Goal: Task Accomplishment & Management: Complete application form

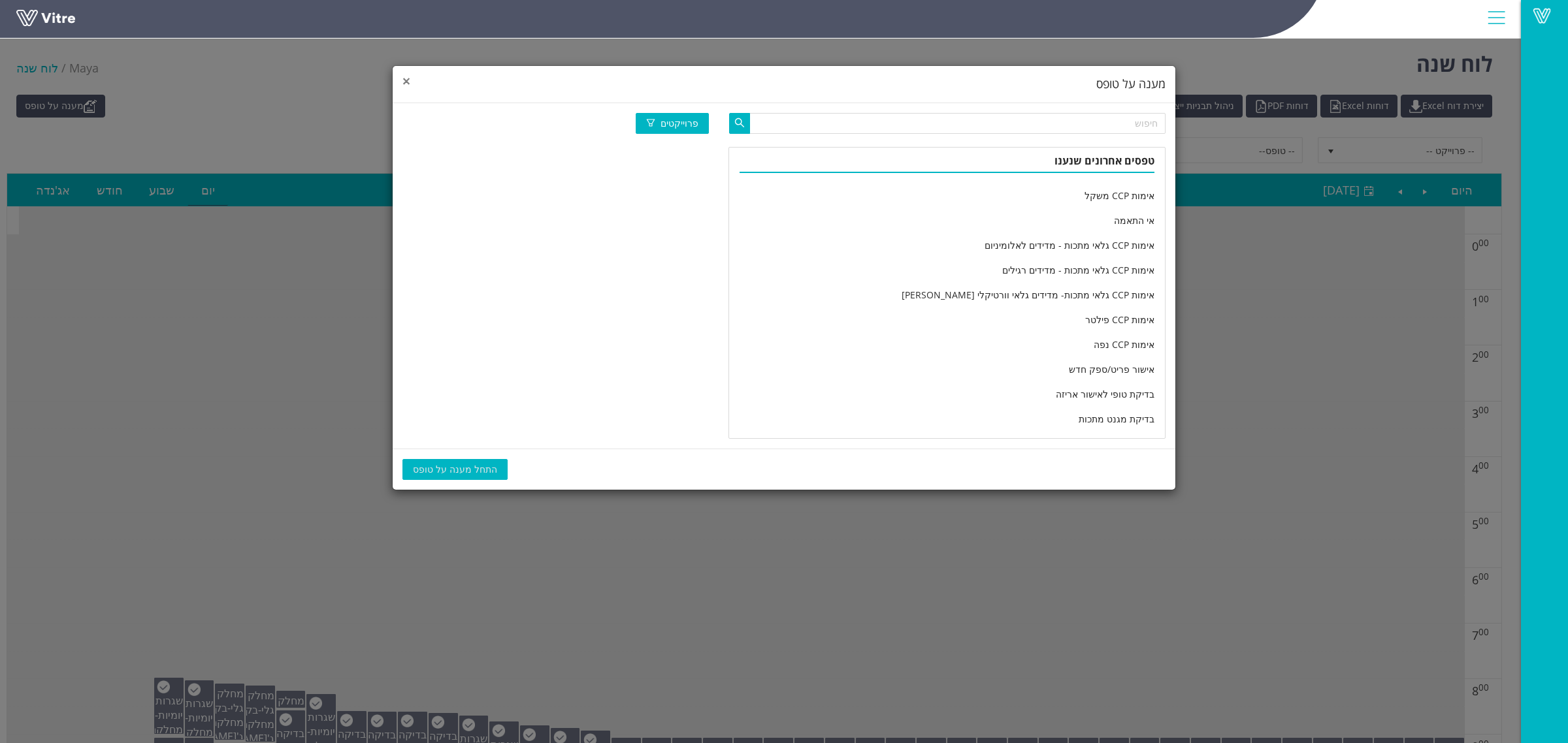
click at [409, 83] on span "×" at bounding box center [406, 80] width 8 height 19
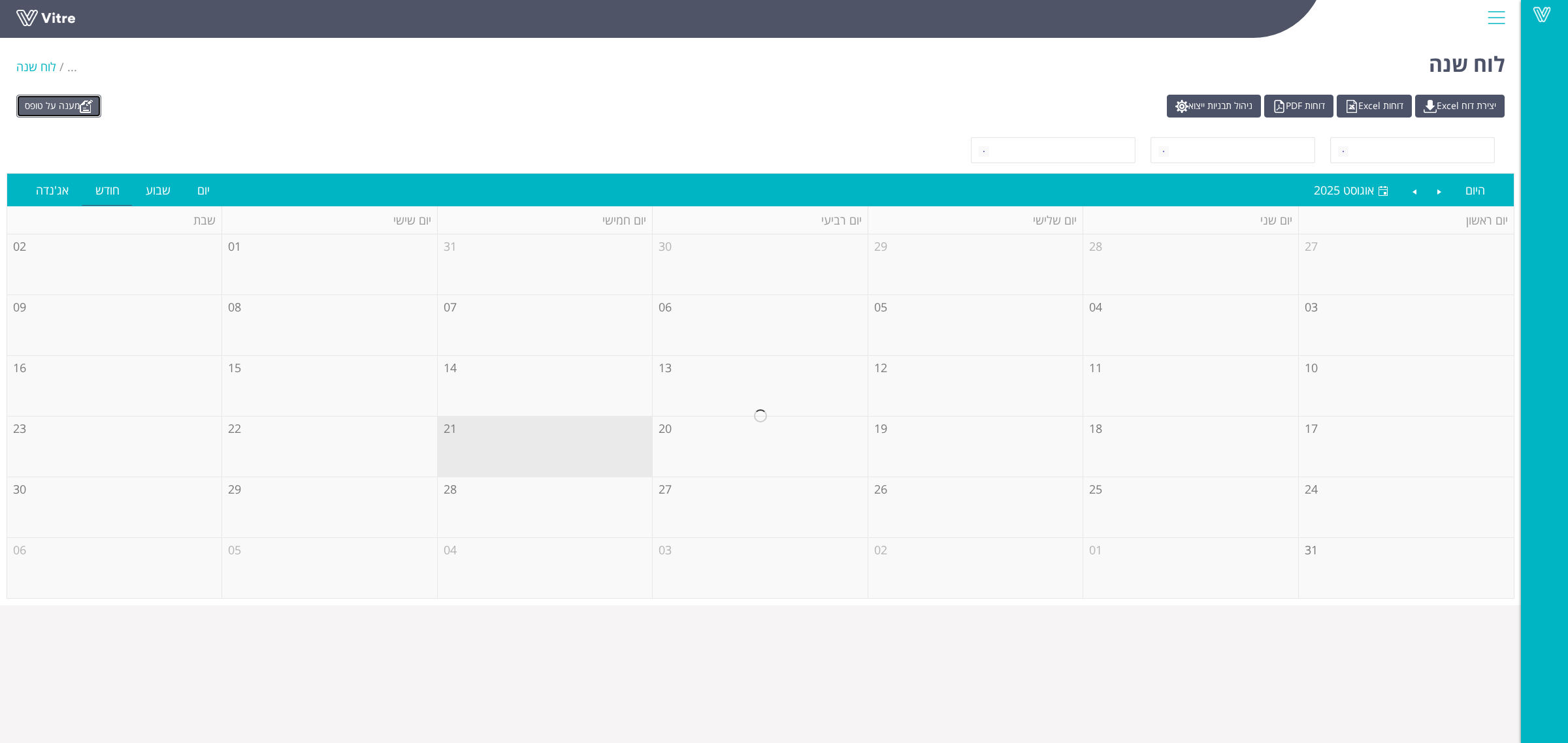
click at [70, 103] on link "מענה על טופס" at bounding box center [59, 106] width 85 height 23
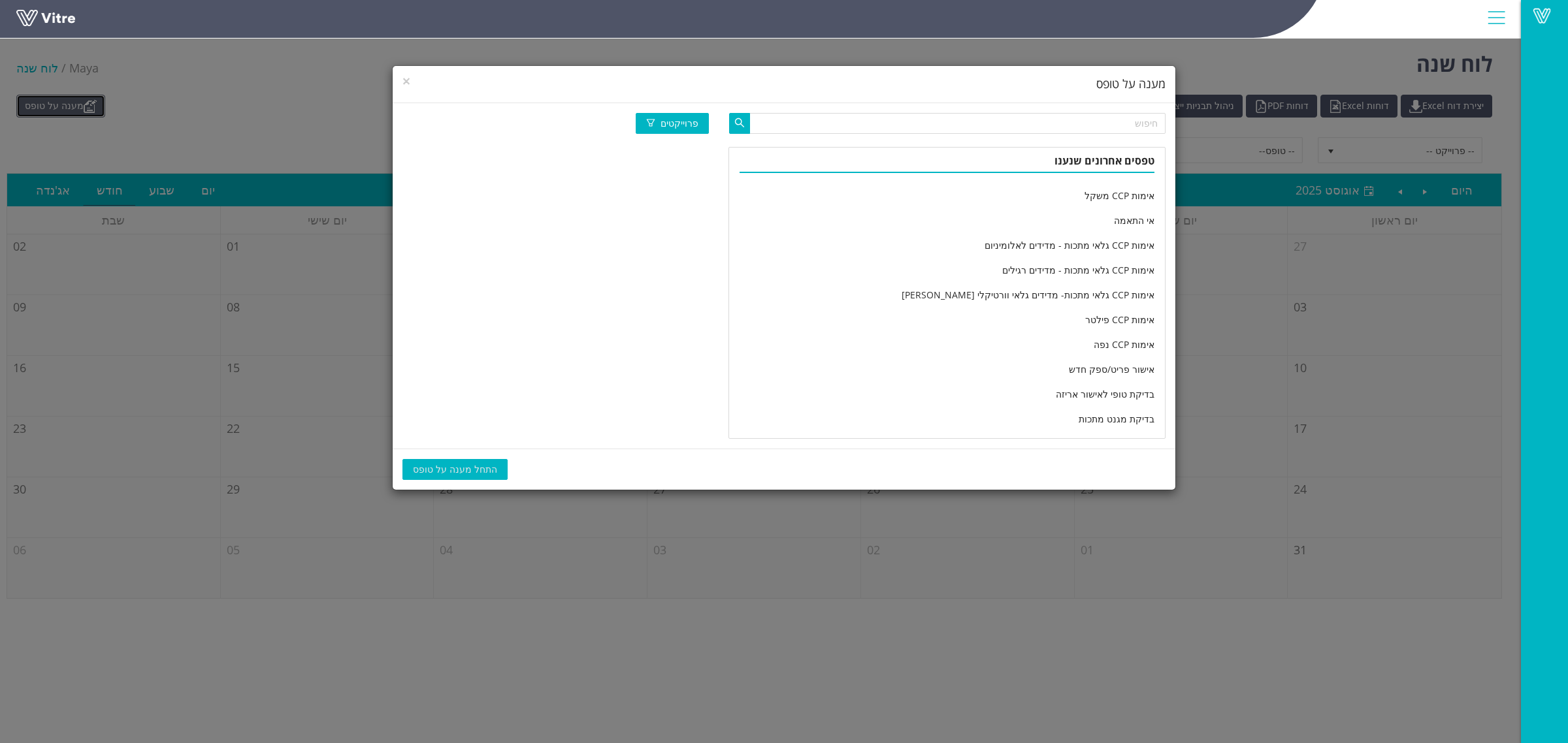
scroll to position [2175, 0]
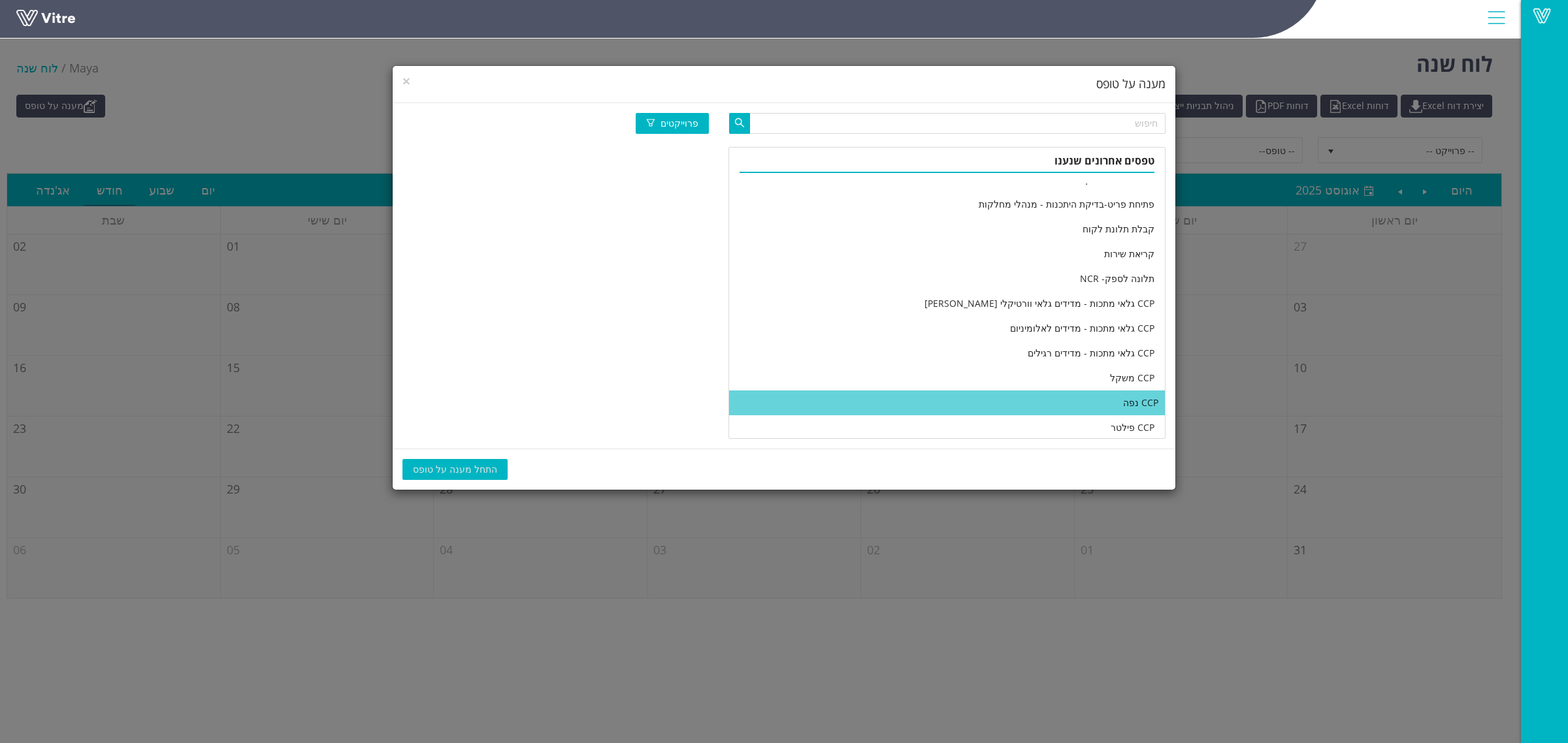
click at [939, 401] on li "CCP נפה" at bounding box center [947, 402] width 436 height 24
click at [430, 472] on span "התחל מענה על טופס" at bounding box center [455, 469] width 84 height 15
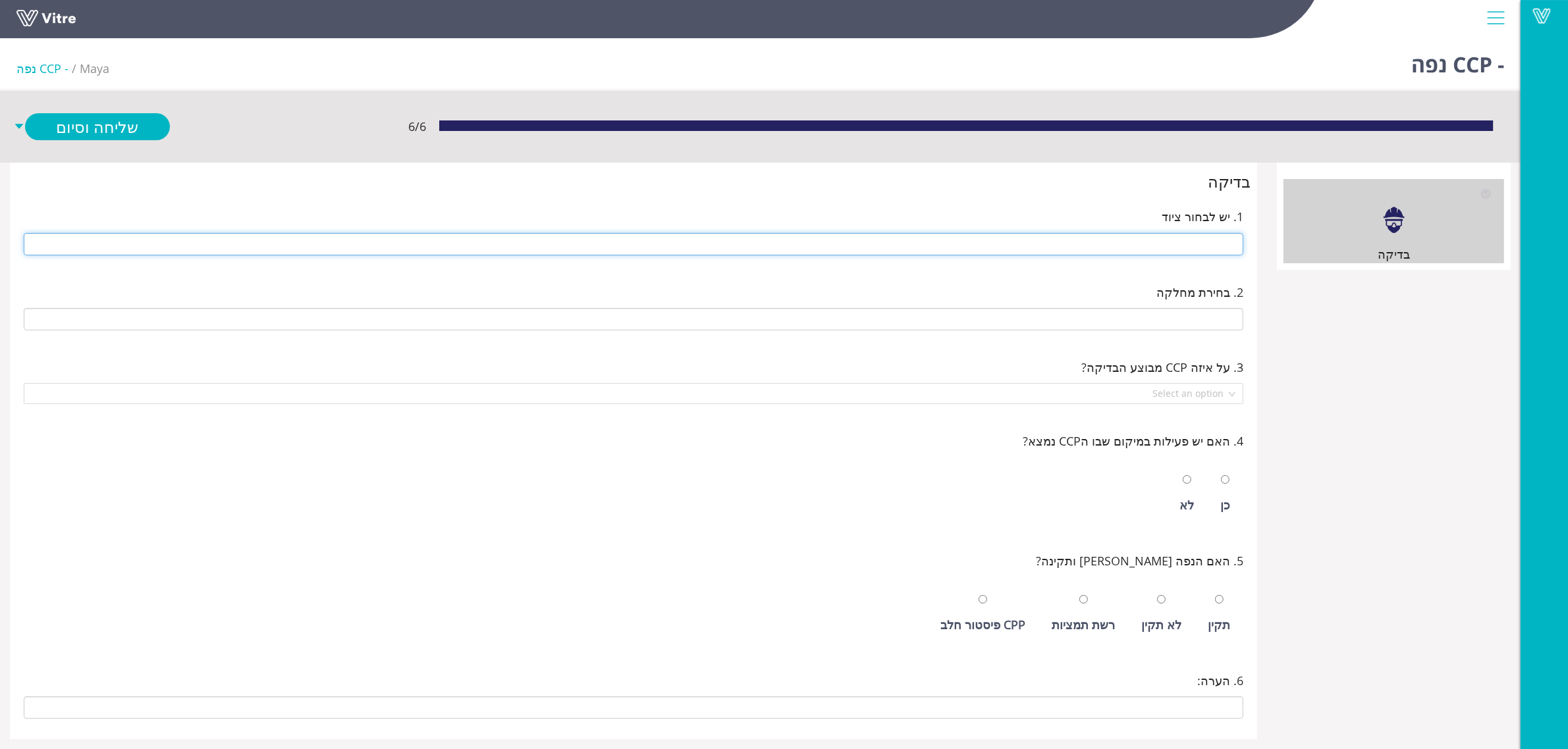
click at [1107, 233] on input "text" at bounding box center [634, 244] width 1220 height 23
type input "216 נפות"
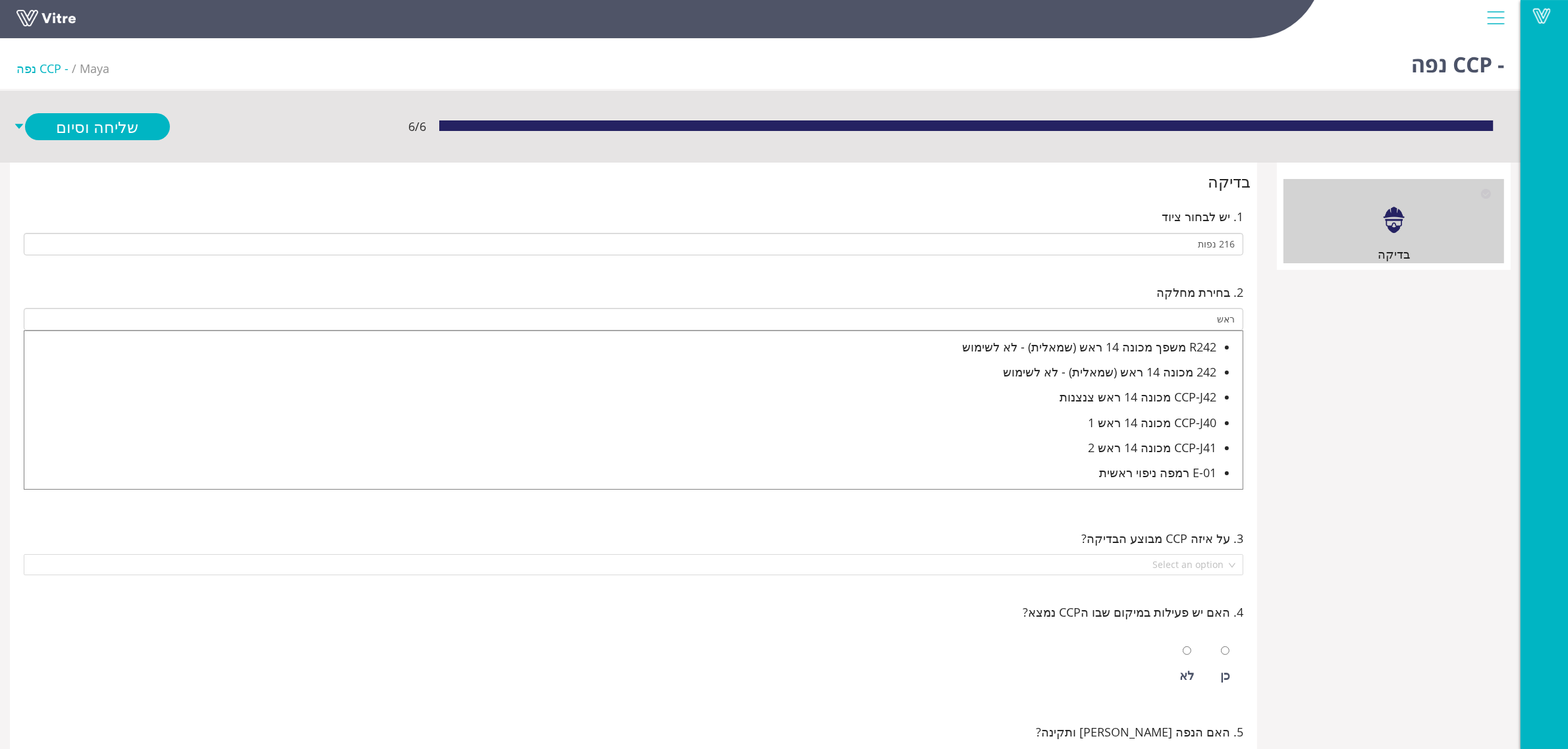
click at [1155, 478] on div "E-01 רמפה ניפוי ראשית" at bounding box center [621, 473] width 1192 height 19
type input "E-01 רמפה ניפוי ראשית"
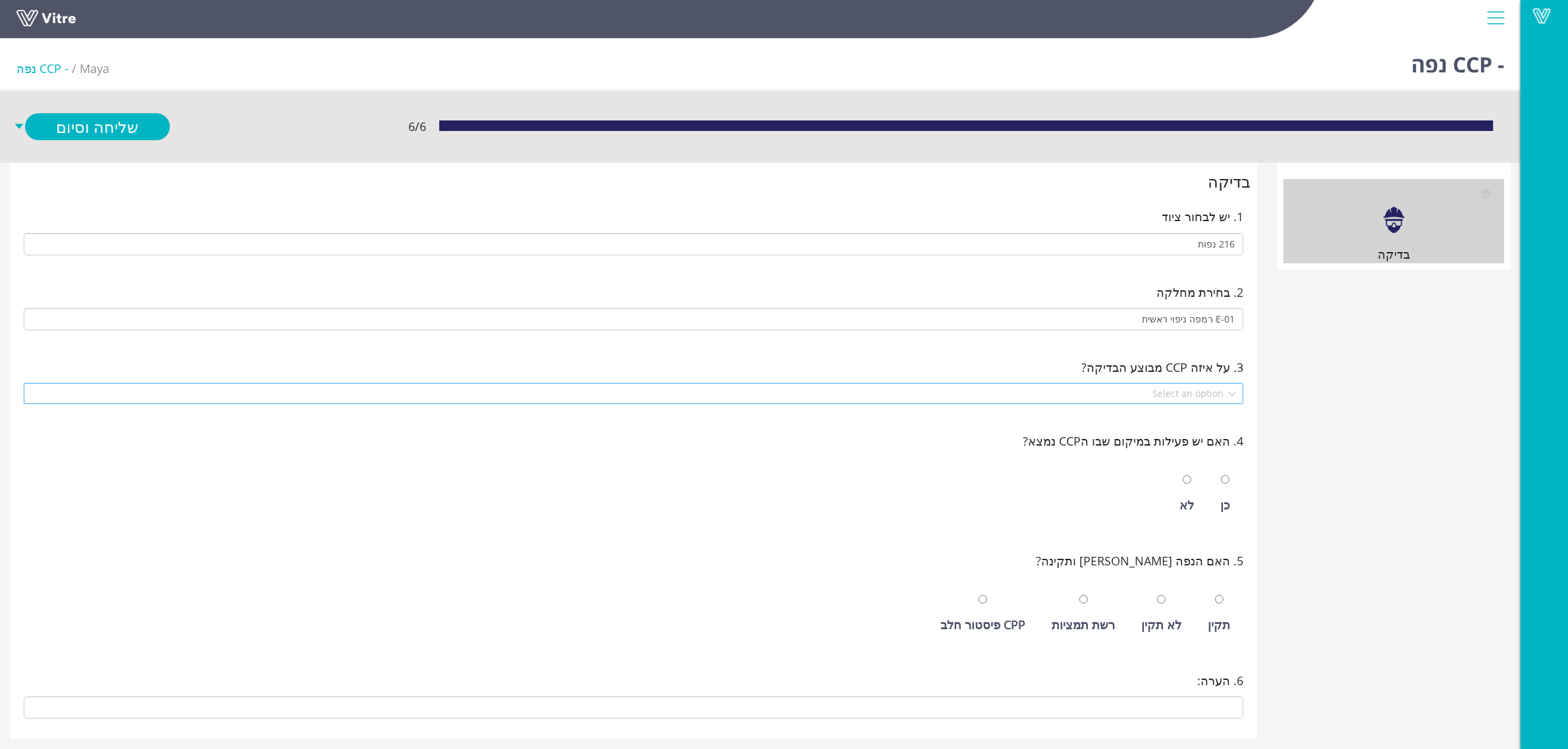
click at [1162, 391] on input "search" at bounding box center [629, 394] width 1194 height 20
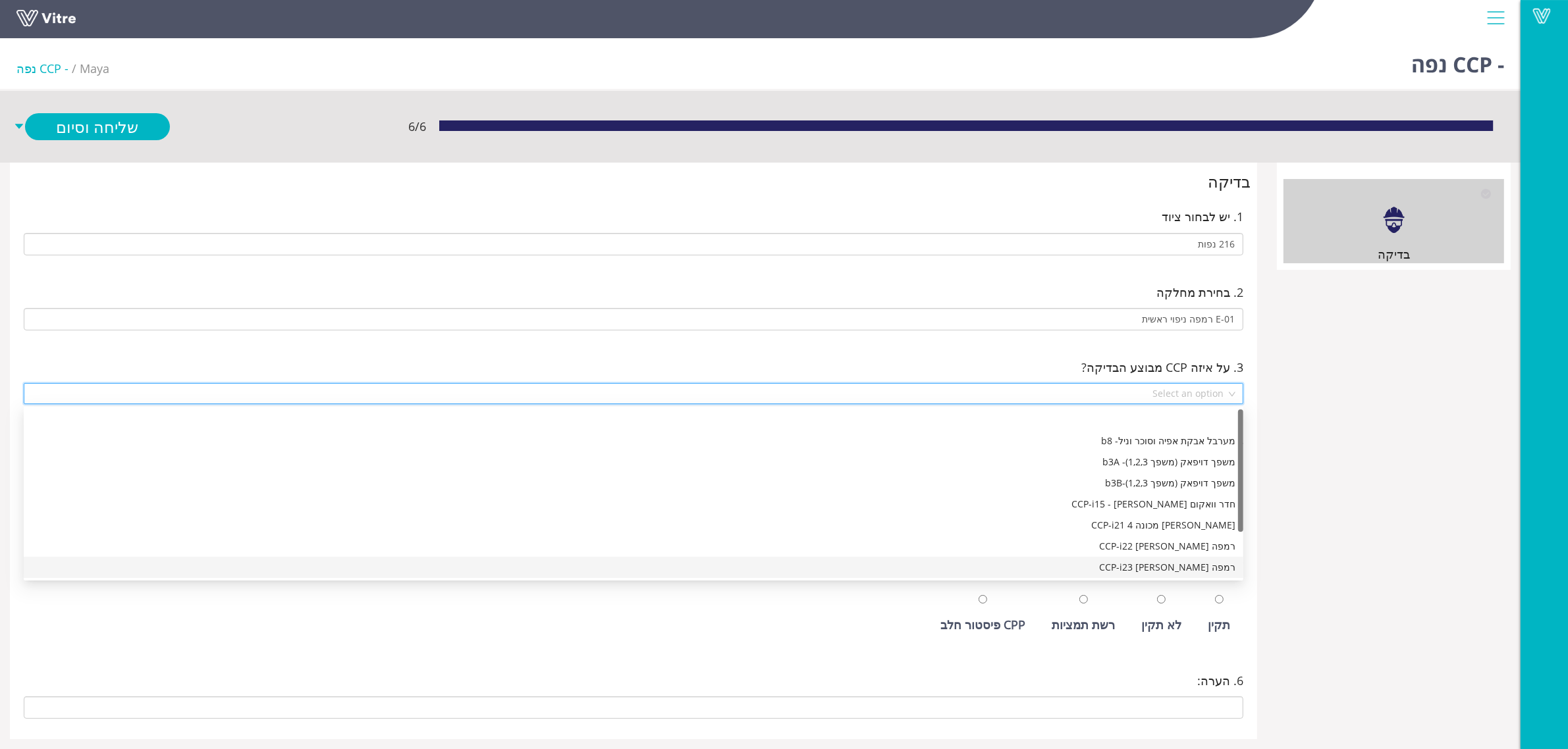
click at [1188, 562] on div "רמפה עמנואל CCP-i23" at bounding box center [634, 567] width 1204 height 15
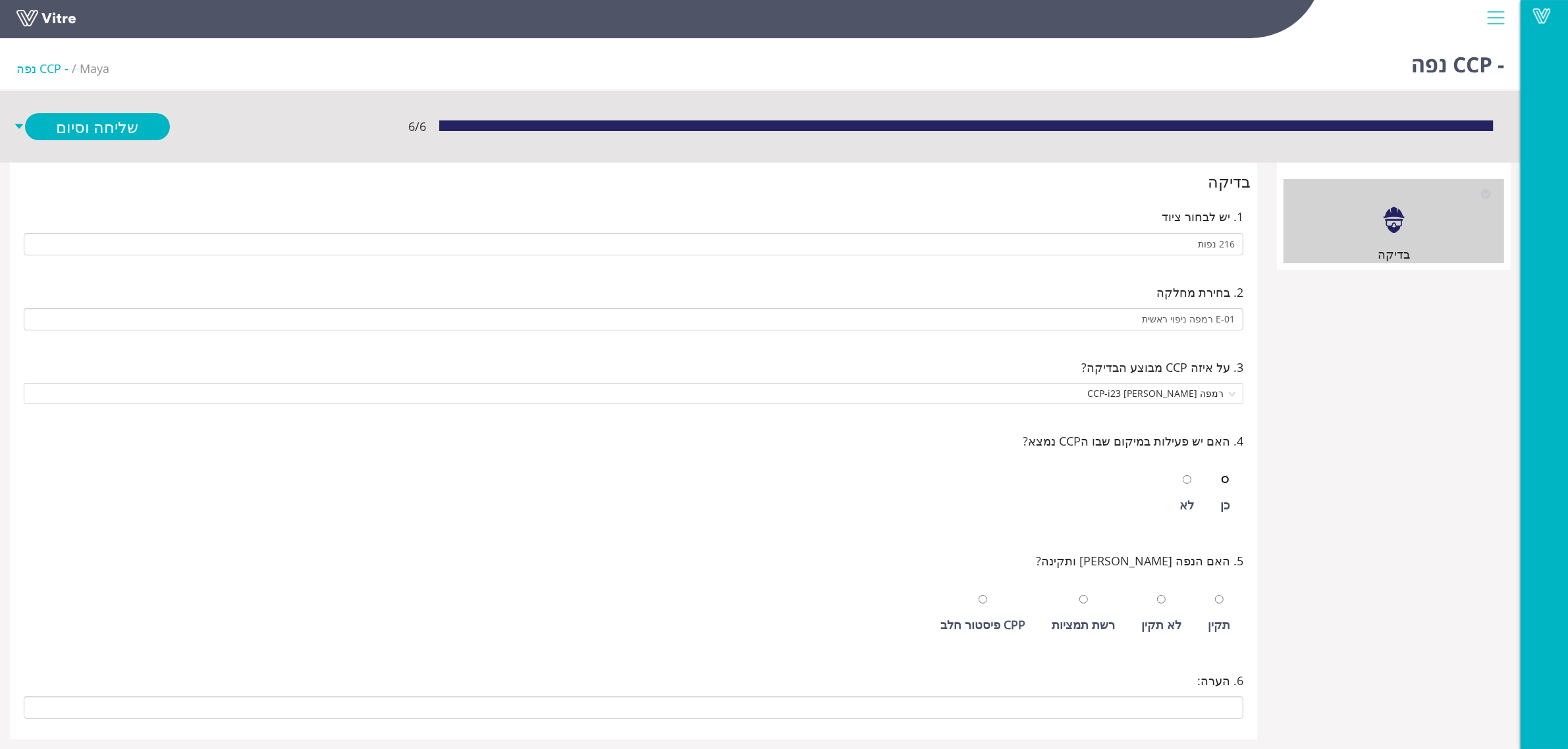
click at [1223, 482] on input "radio" at bounding box center [1225, 480] width 9 height 9
radio input "true"
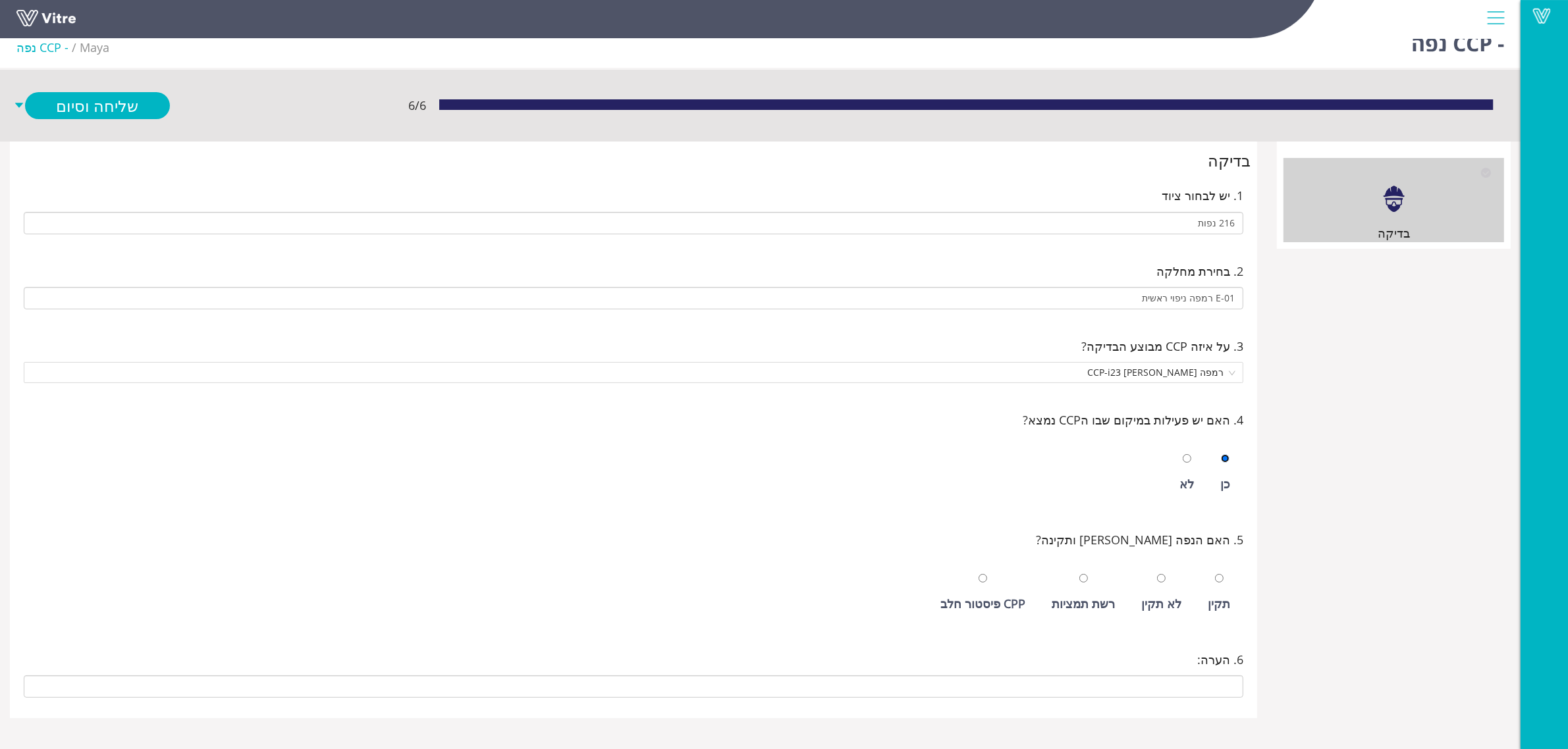
scroll to position [33, 0]
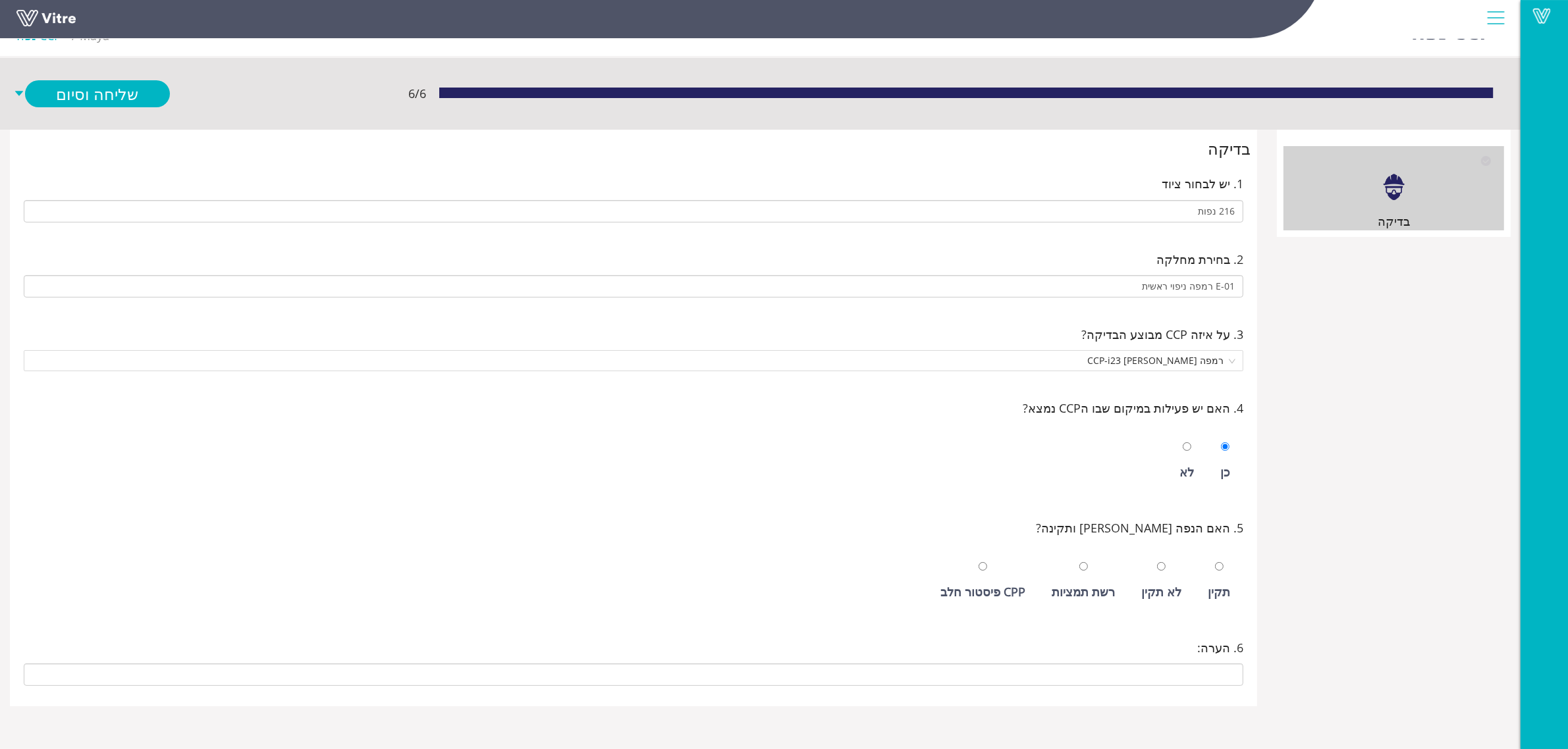
click at [1215, 592] on div "תקין" at bounding box center [1219, 591] width 23 height 19
radio input "true"
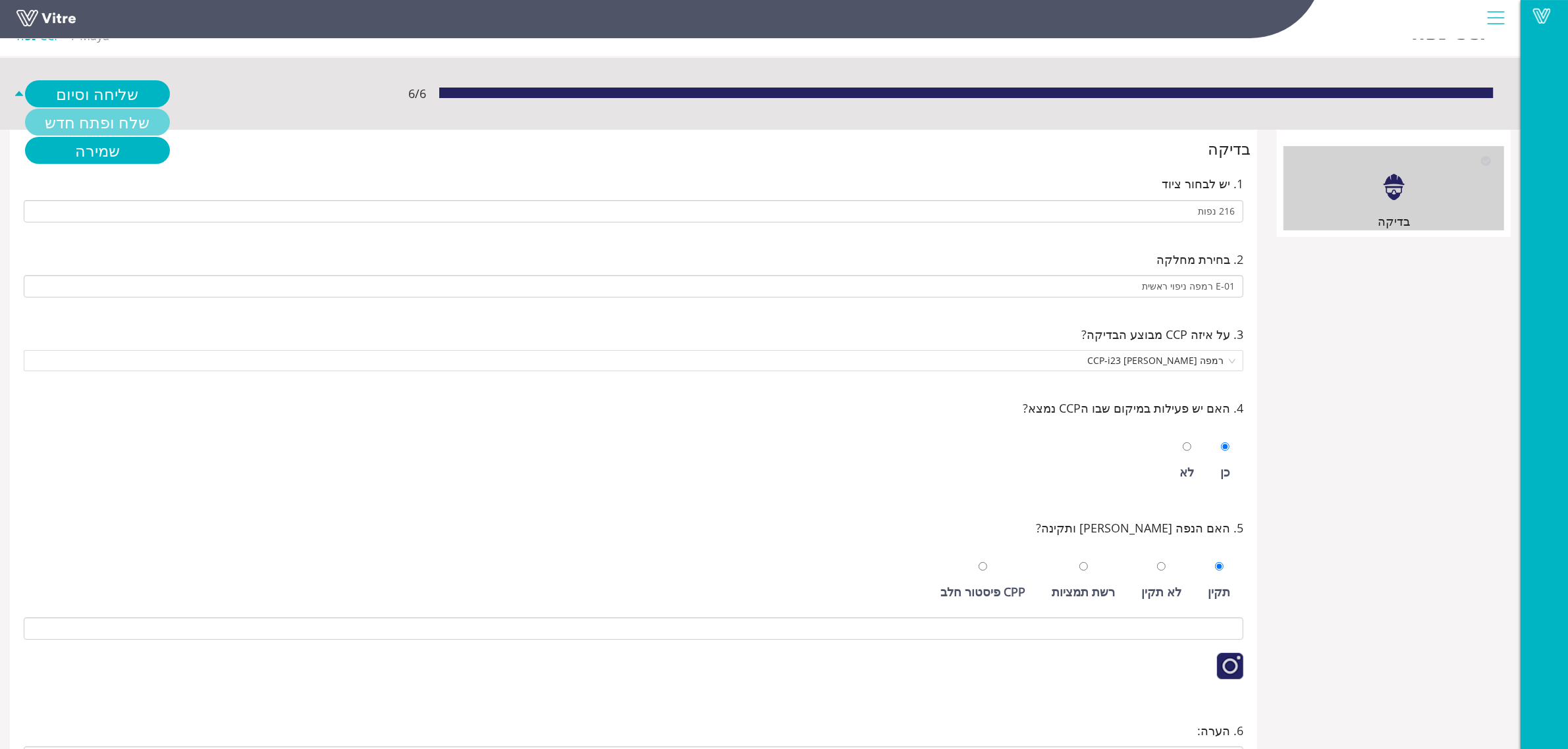
click at [96, 128] on link "שלח ופתח חדש" at bounding box center [97, 121] width 145 height 27
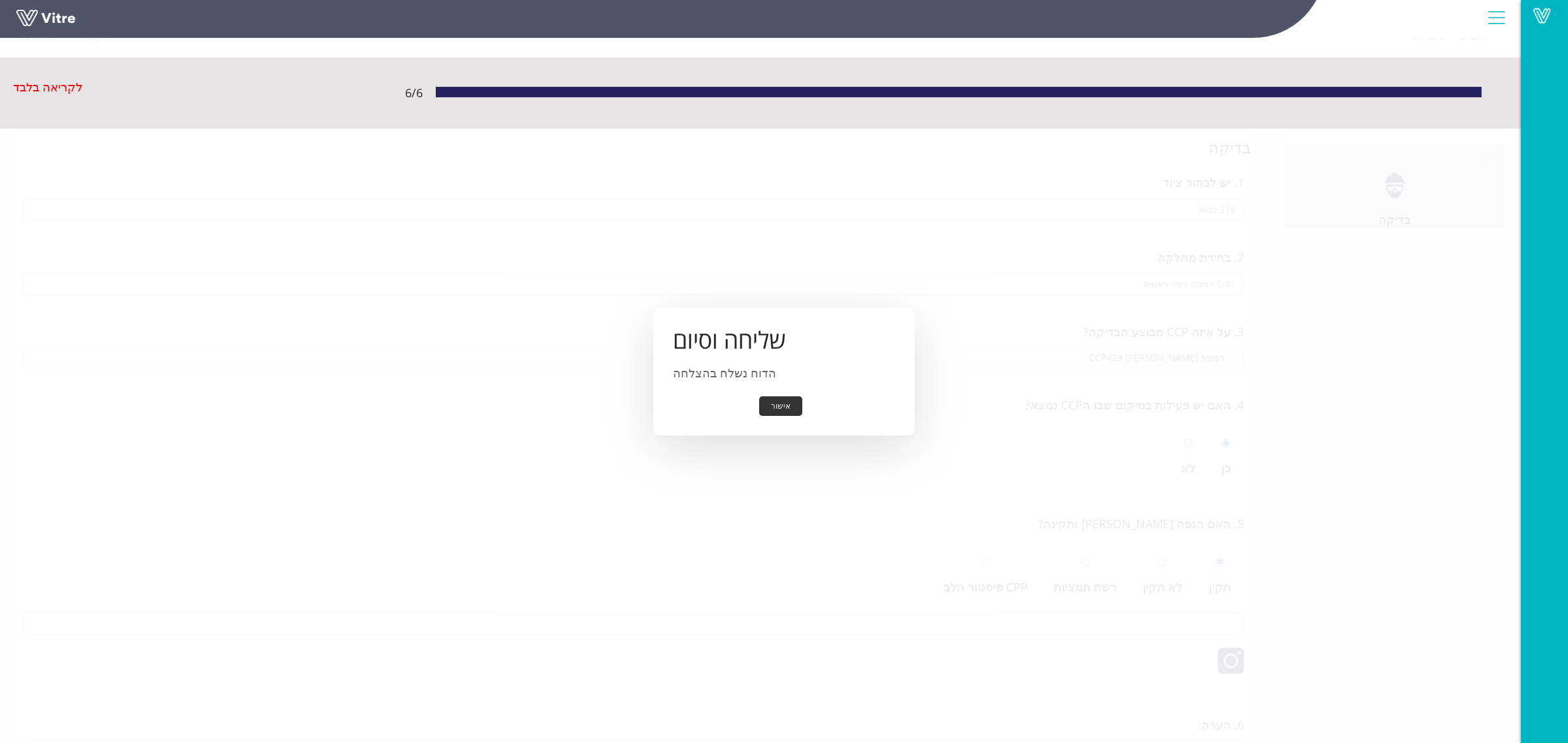
click at [775, 410] on button "אישור" at bounding box center [781, 406] width 43 height 21
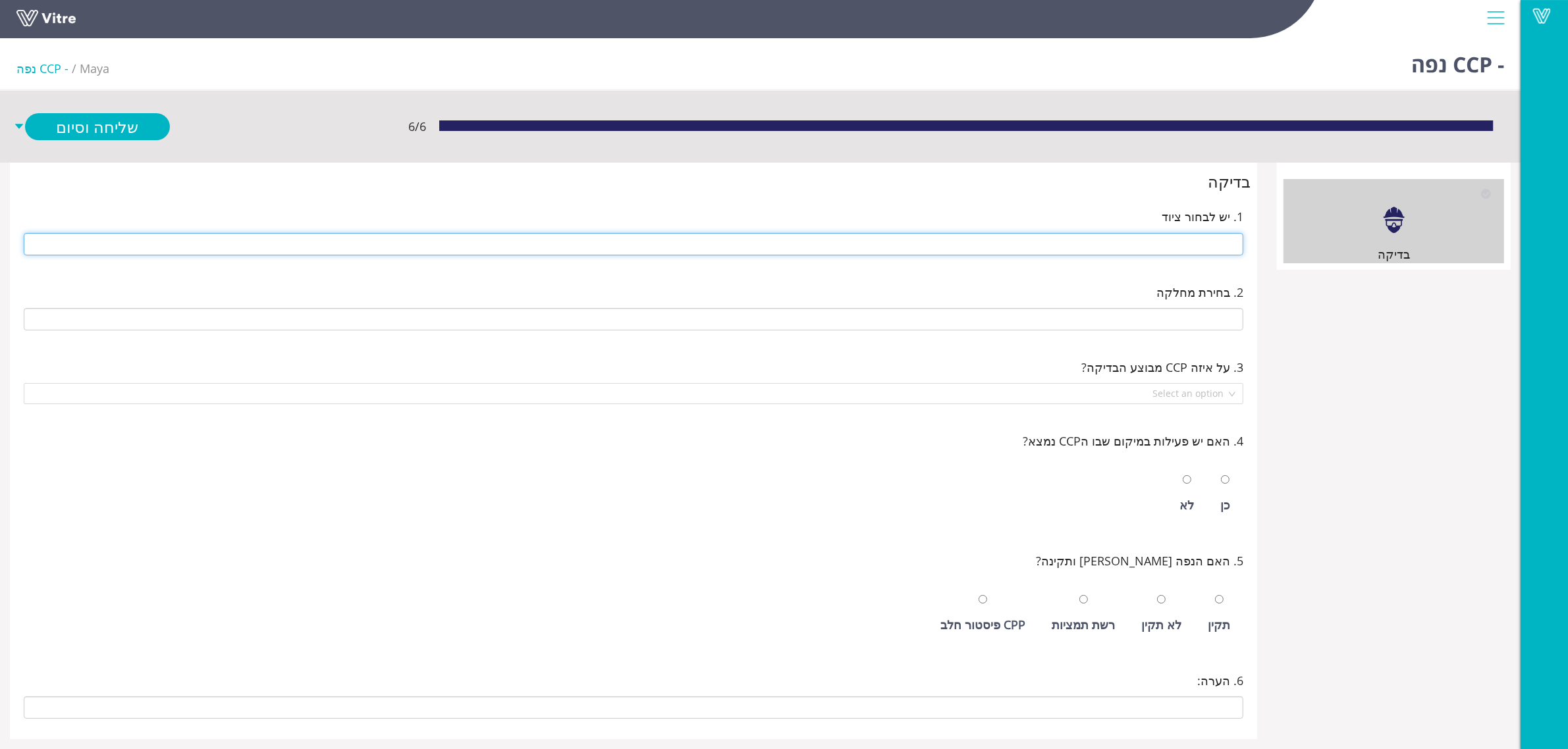
click at [1106, 242] on input "text" at bounding box center [634, 244] width 1220 height 23
type input "ס"
type input "216 נפות"
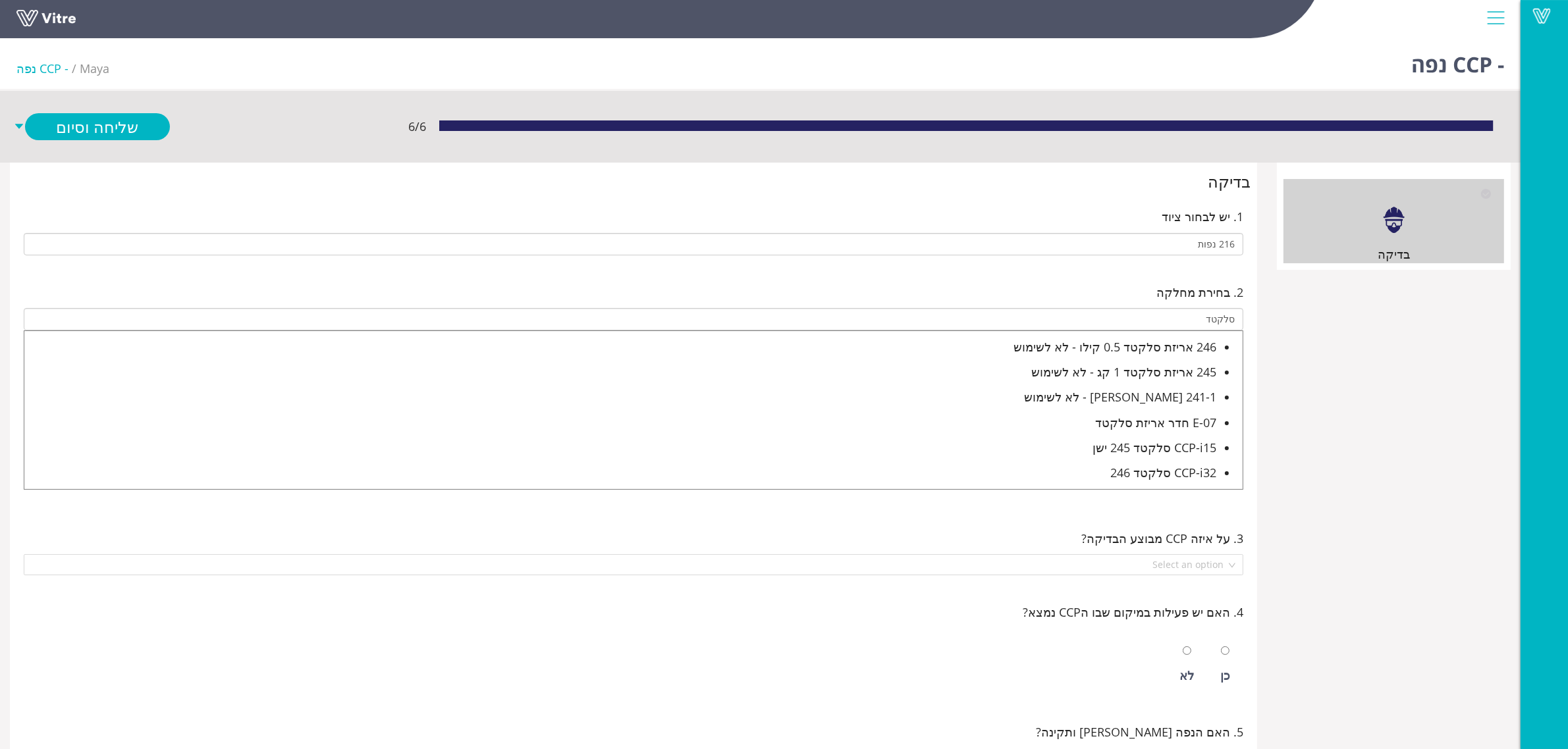
click at [1127, 421] on div "E-07 חדר אריזת סלקטד" at bounding box center [621, 422] width 1192 height 19
type input "E-07 חדר אריזת סלקטד"
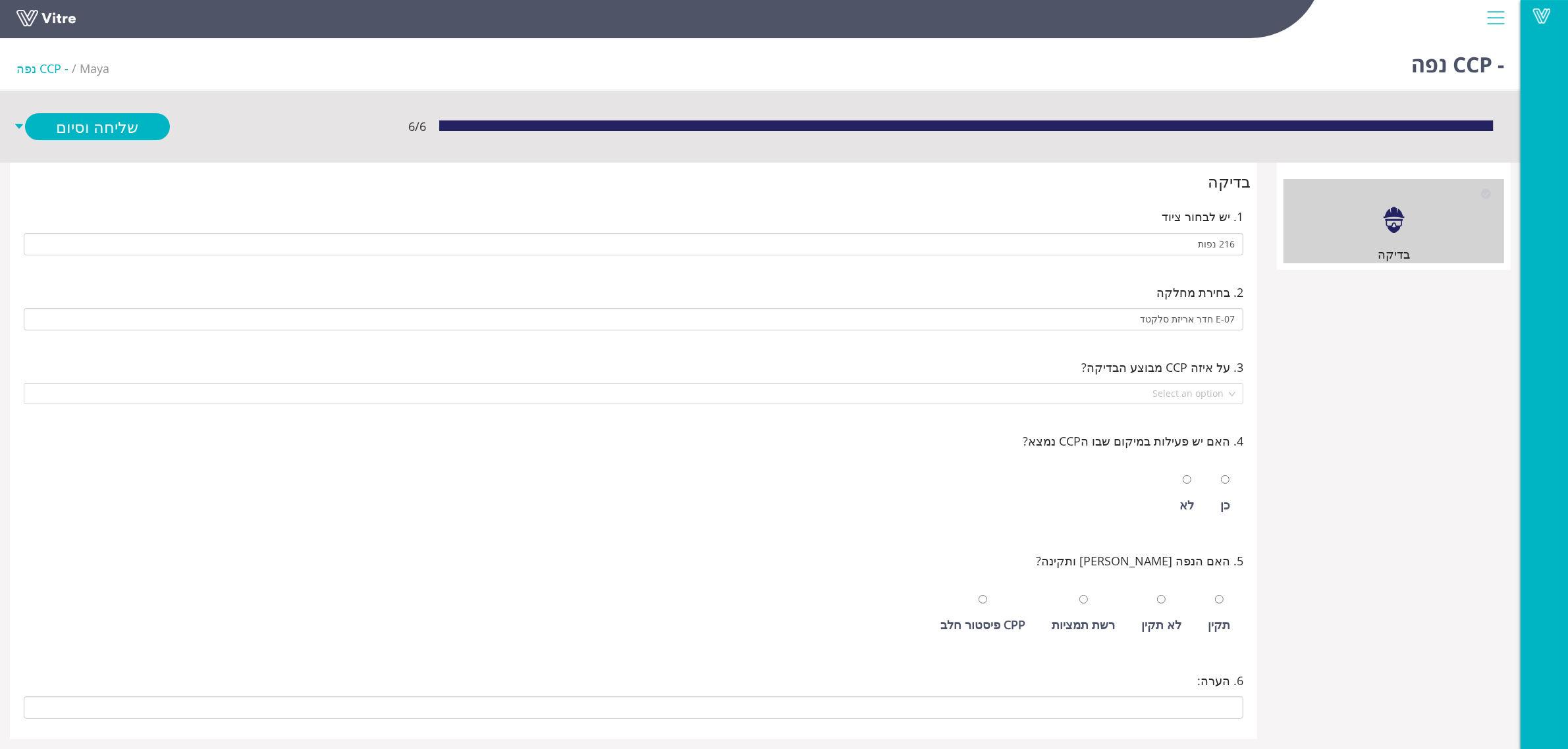
click at [1202, 367] on span "3. על איזה CCP מבוצע הבדיקה?" at bounding box center [1161, 367] width 162 height 19
click at [1193, 402] on input "search" at bounding box center [629, 394] width 1194 height 20
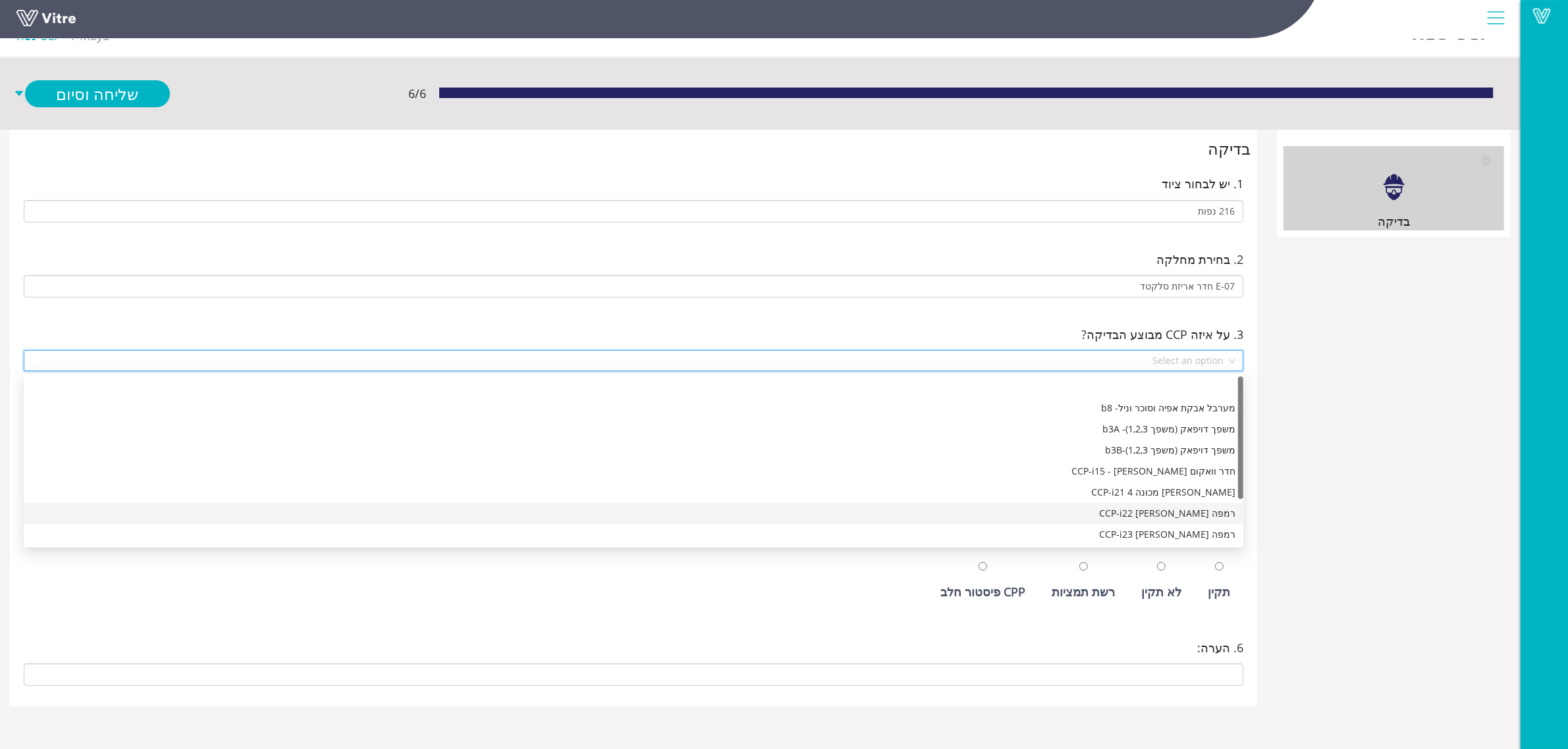
scroll to position [63, 0]
click at [1192, 494] on div "חדר וואקום עמנואל CCP-i32" at bounding box center [634, 492] width 1204 height 15
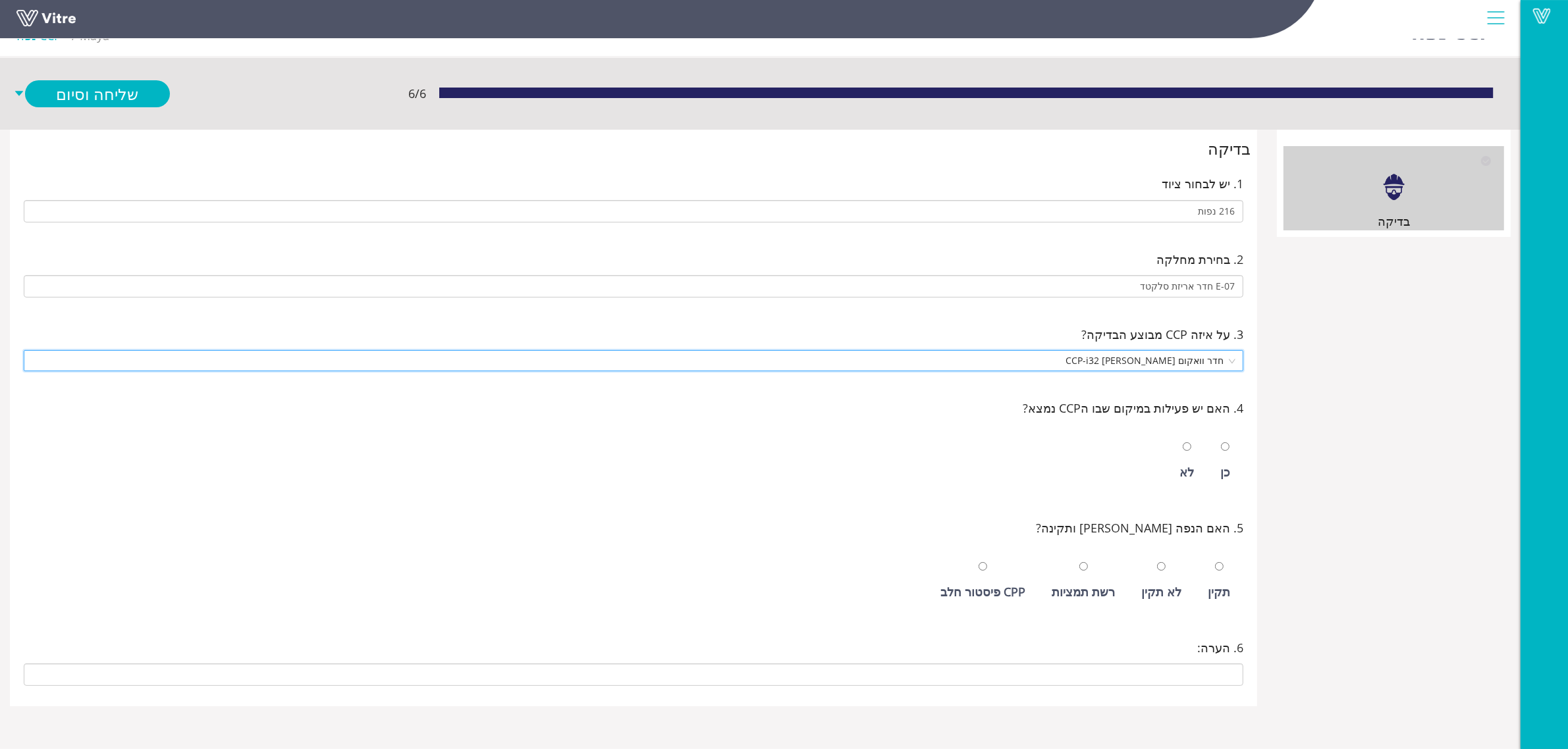
click at [1218, 454] on div "כן" at bounding box center [1225, 460] width 23 height 60
radio input "true"
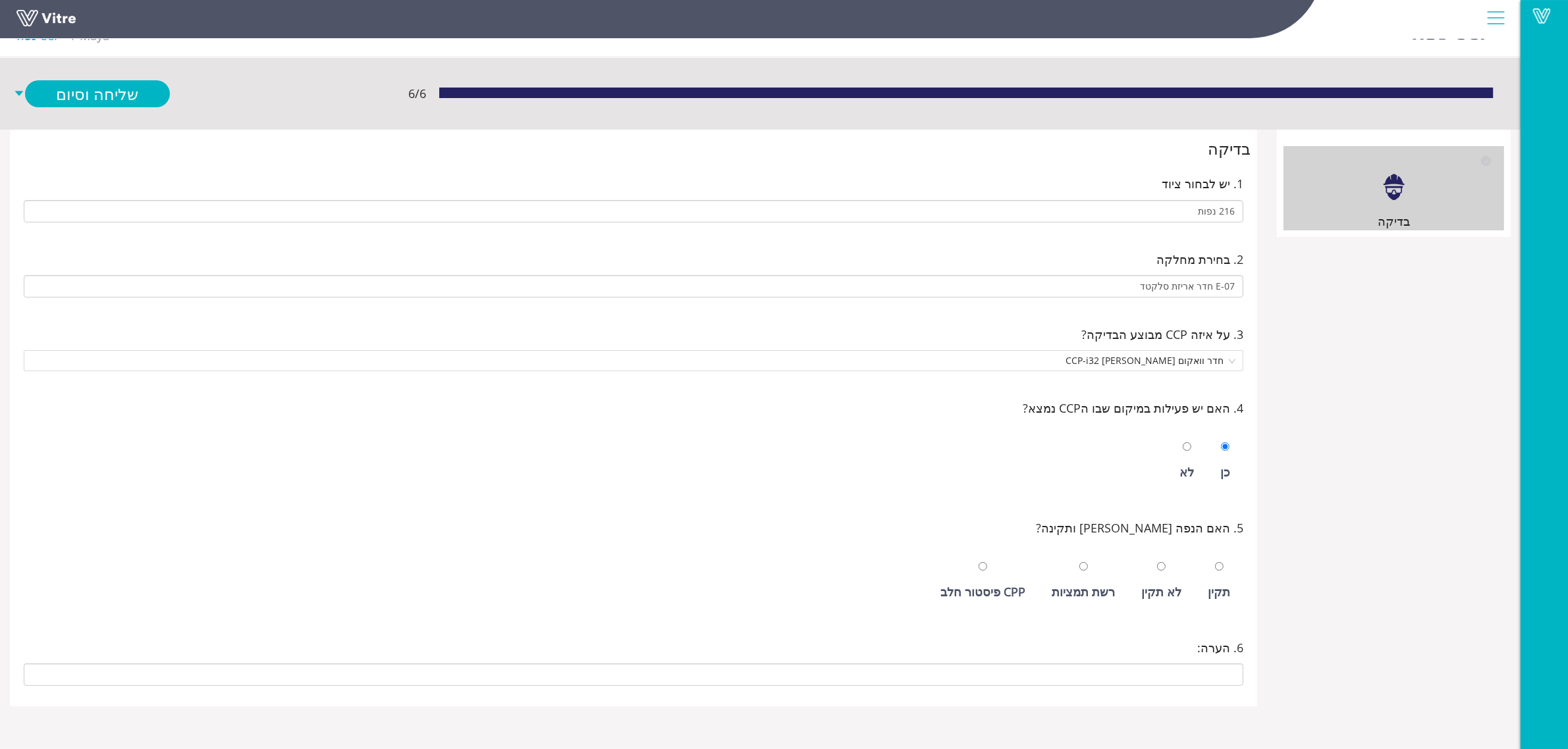
click at [1166, 586] on div "לא תקין" at bounding box center [1160, 591] width 40 height 19
radio input "true"
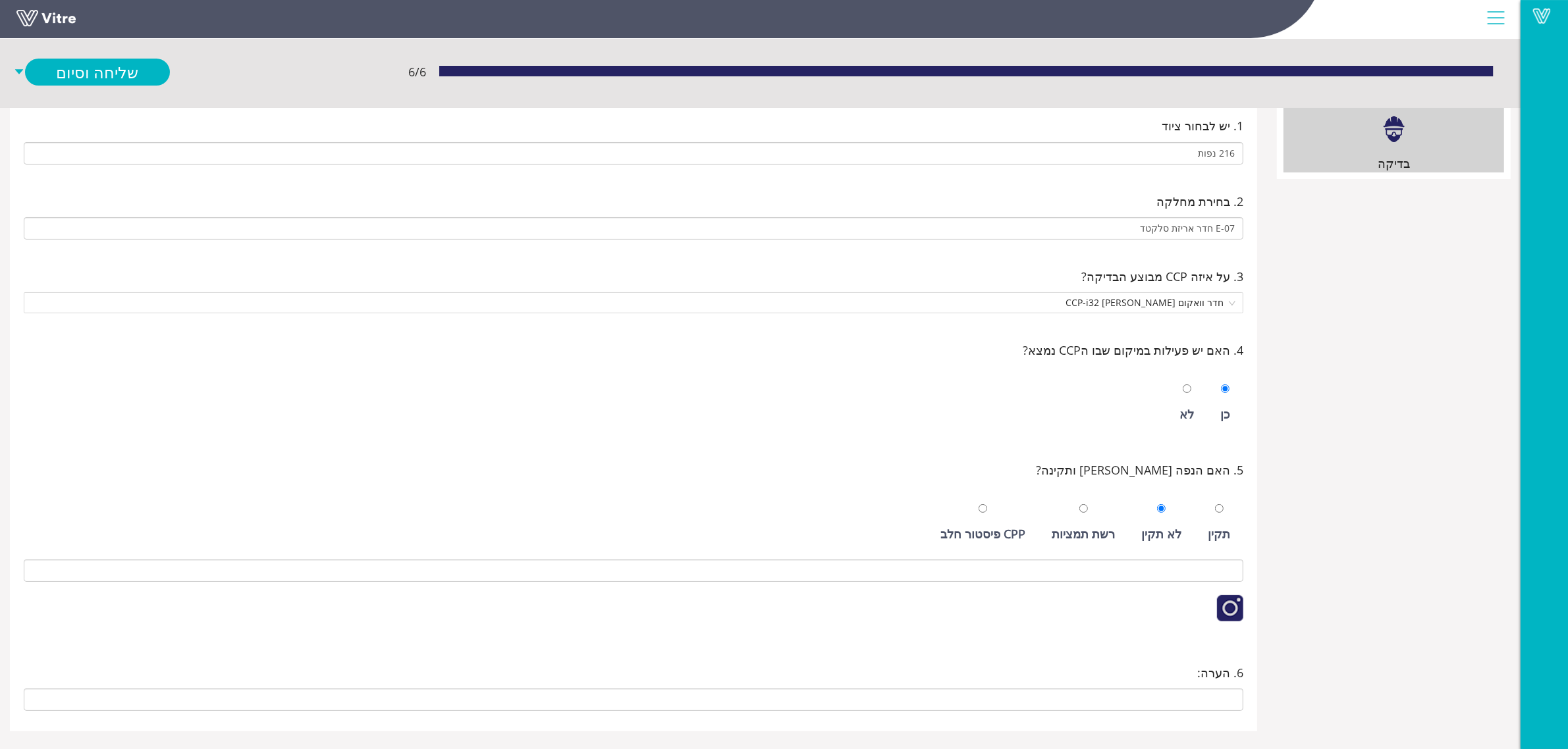
scroll to position [109, 0]
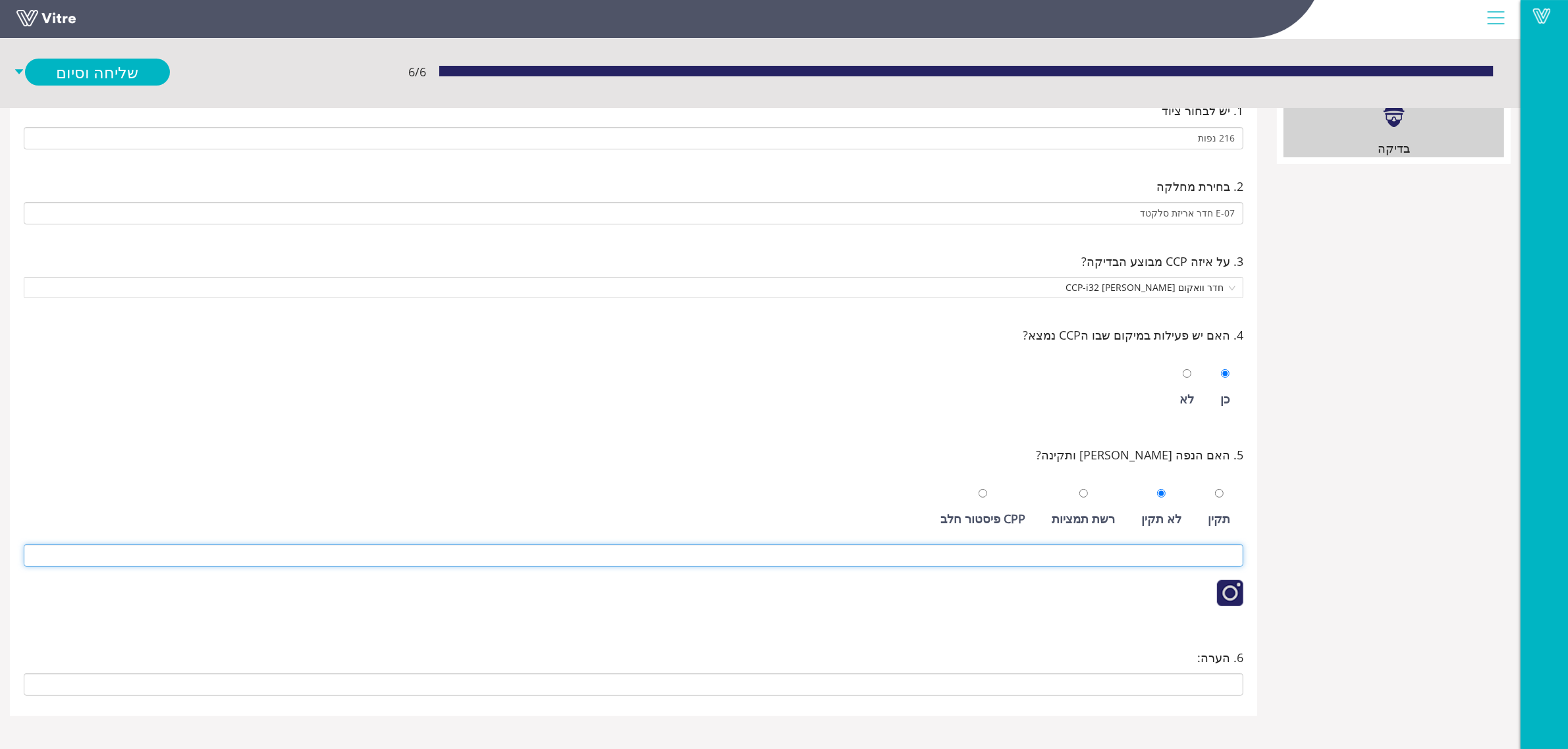
click at [1162, 550] on input at bounding box center [634, 556] width 1220 height 23
type input "י"
type input "רש העליונה קרוע"
click at [94, 60] on link "שליחה וסיום" at bounding box center [97, 71] width 145 height 27
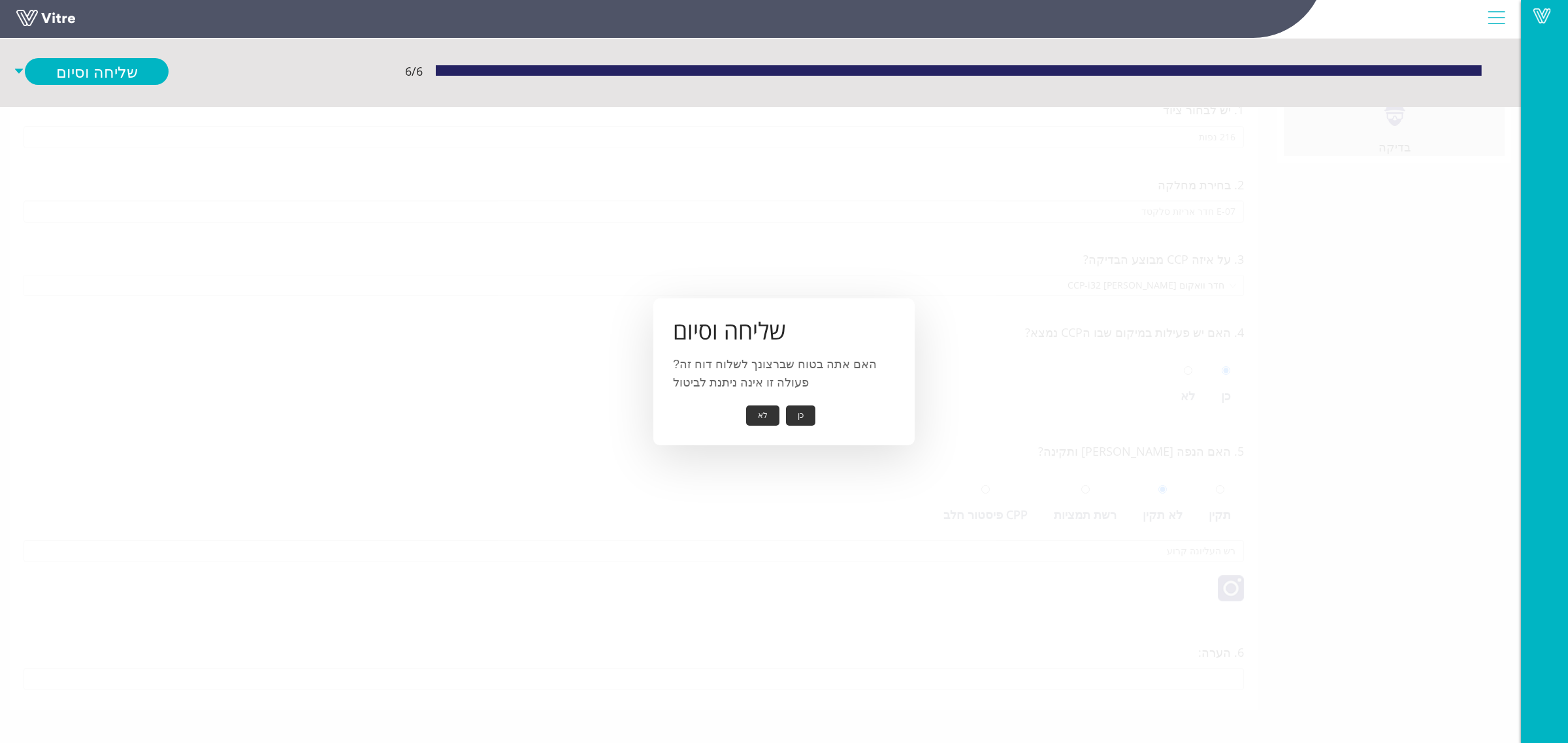
click at [805, 412] on button "כן" at bounding box center [801, 415] width 29 height 21
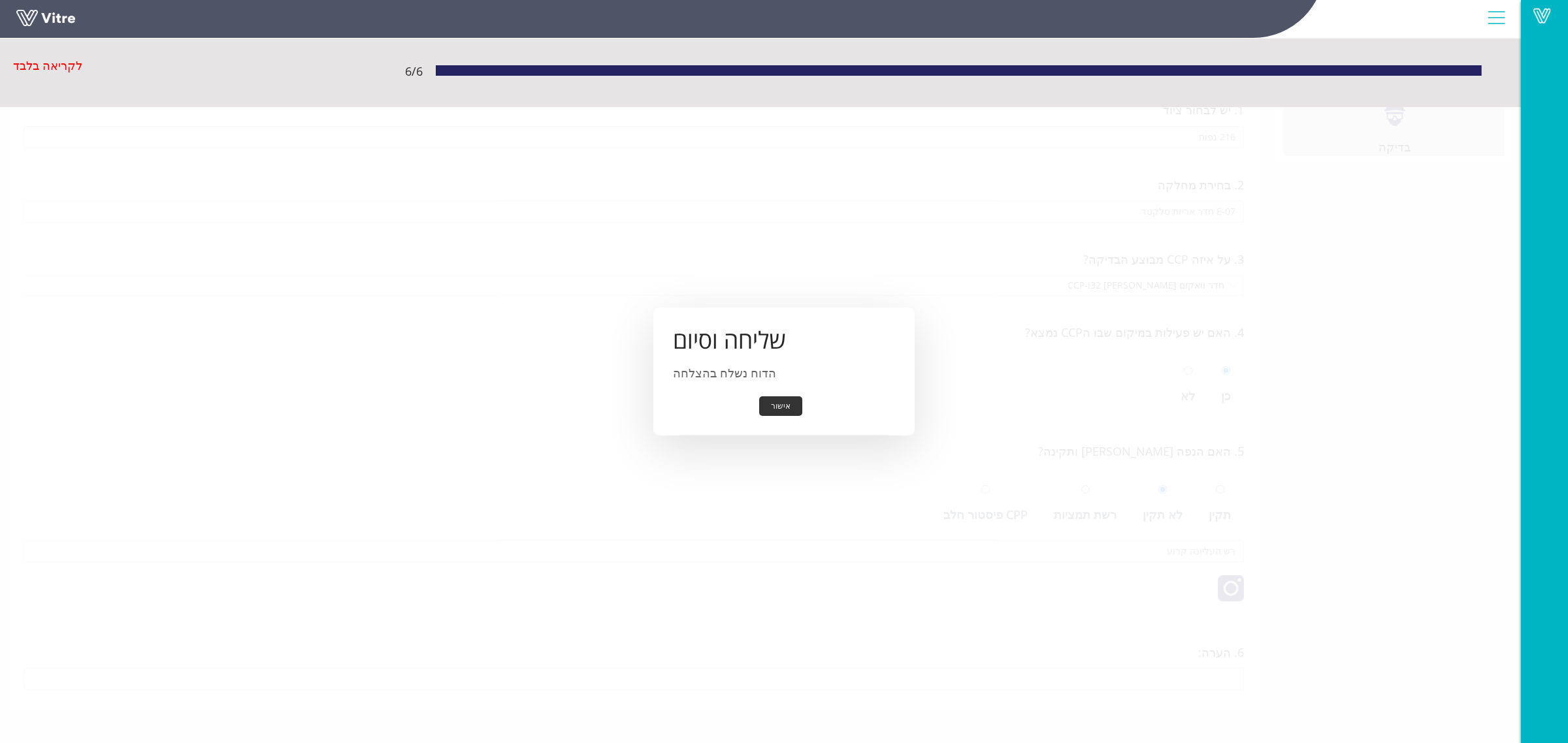
click at [784, 408] on button "אישור" at bounding box center [781, 406] width 43 height 21
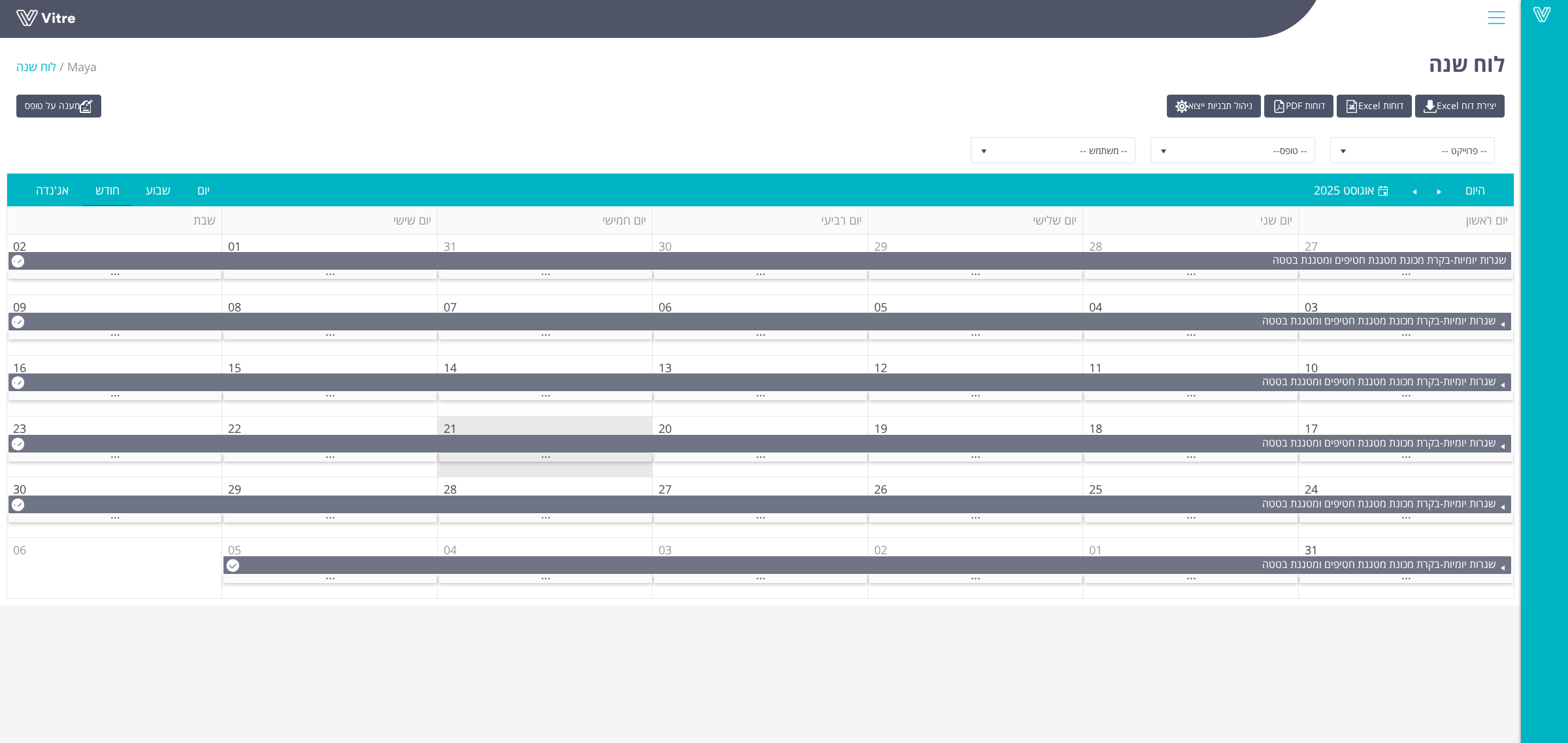
click at [503, 460] on div "..." at bounding box center [545, 457] width 213 height 9
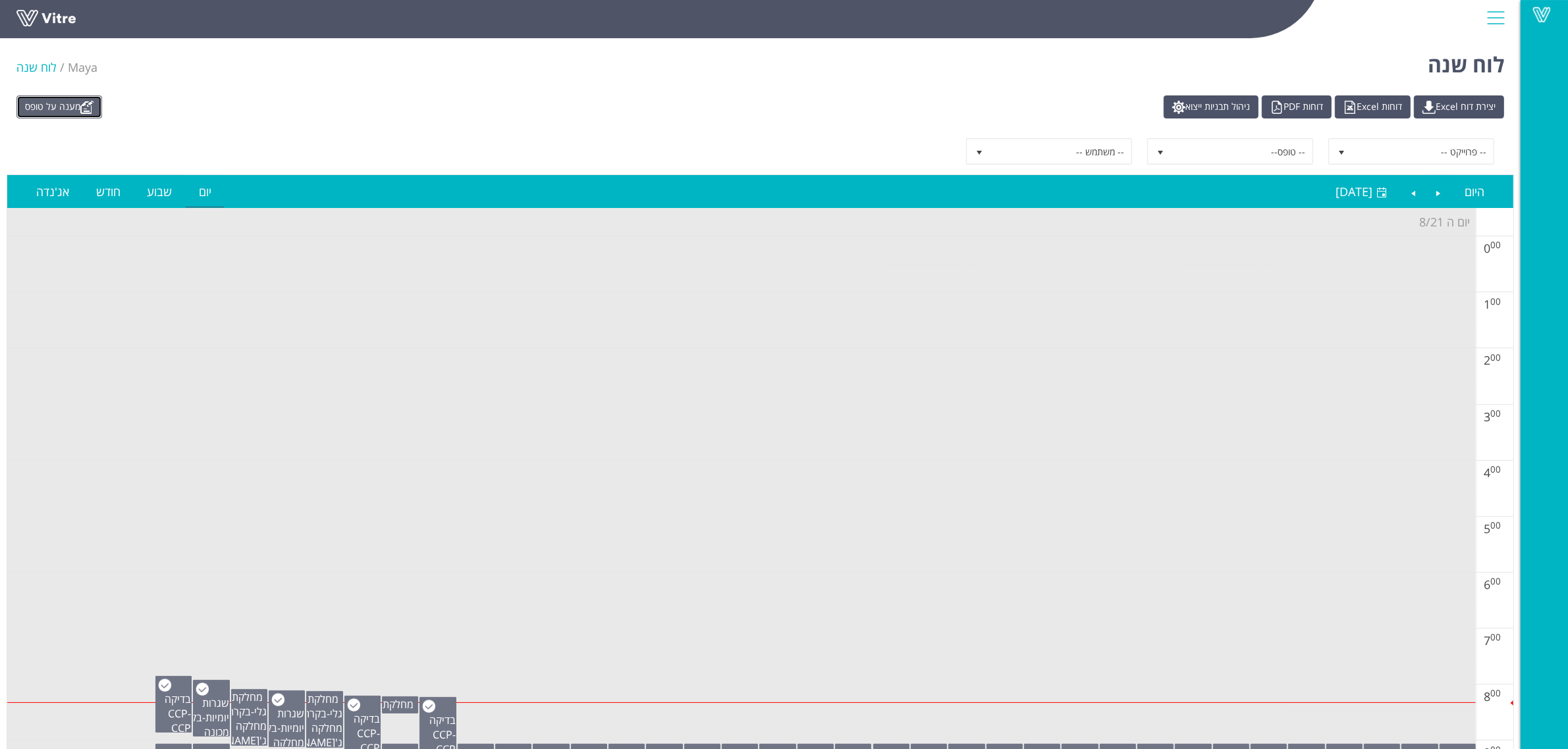
click at [80, 112] on link "מענה על טופס" at bounding box center [59, 107] width 86 height 23
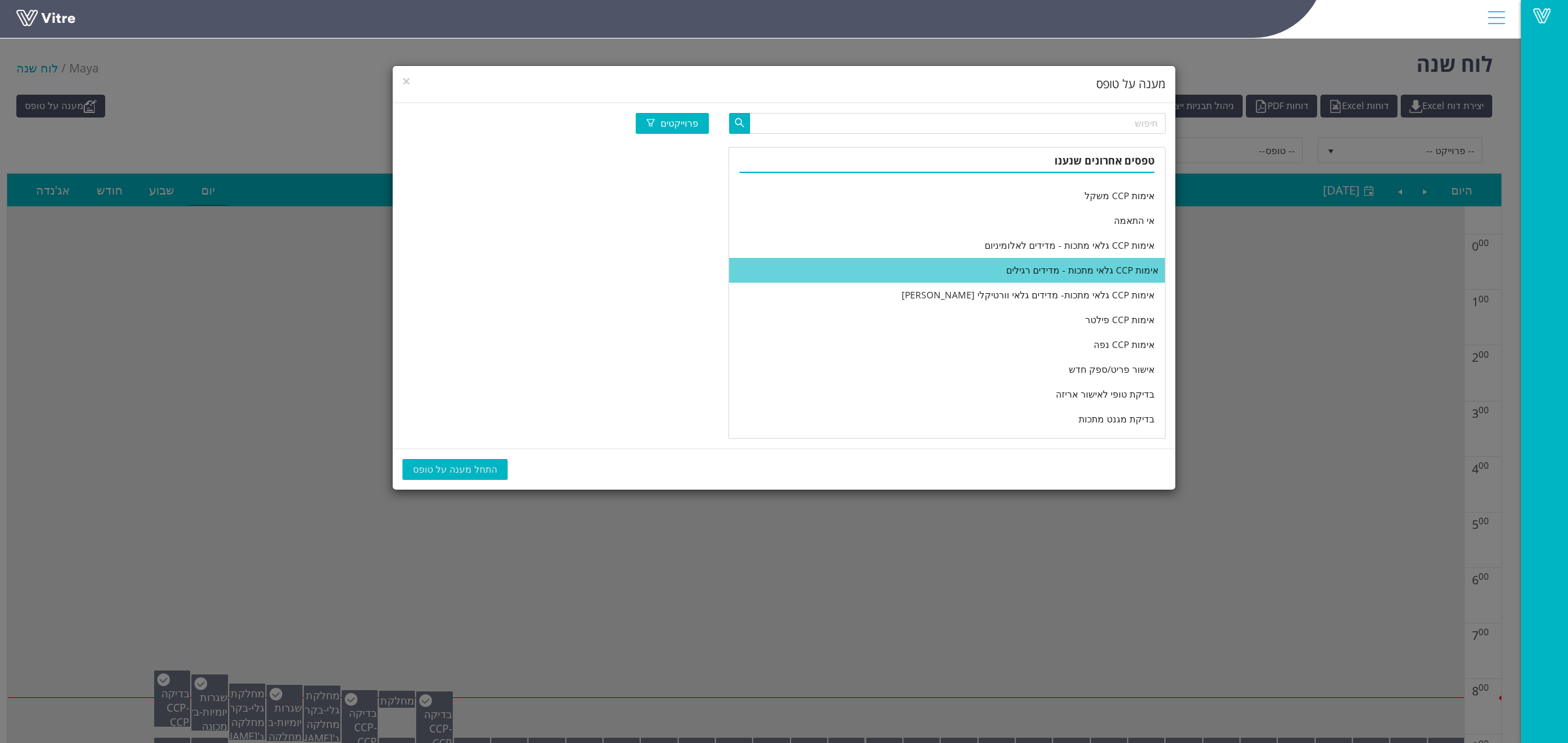
click at [927, 266] on li "אימות CCP גלאי מתכות - מדידים רגילים" at bounding box center [947, 270] width 436 height 24
click at [464, 471] on span "התחל מענה על טופס" at bounding box center [455, 469] width 84 height 15
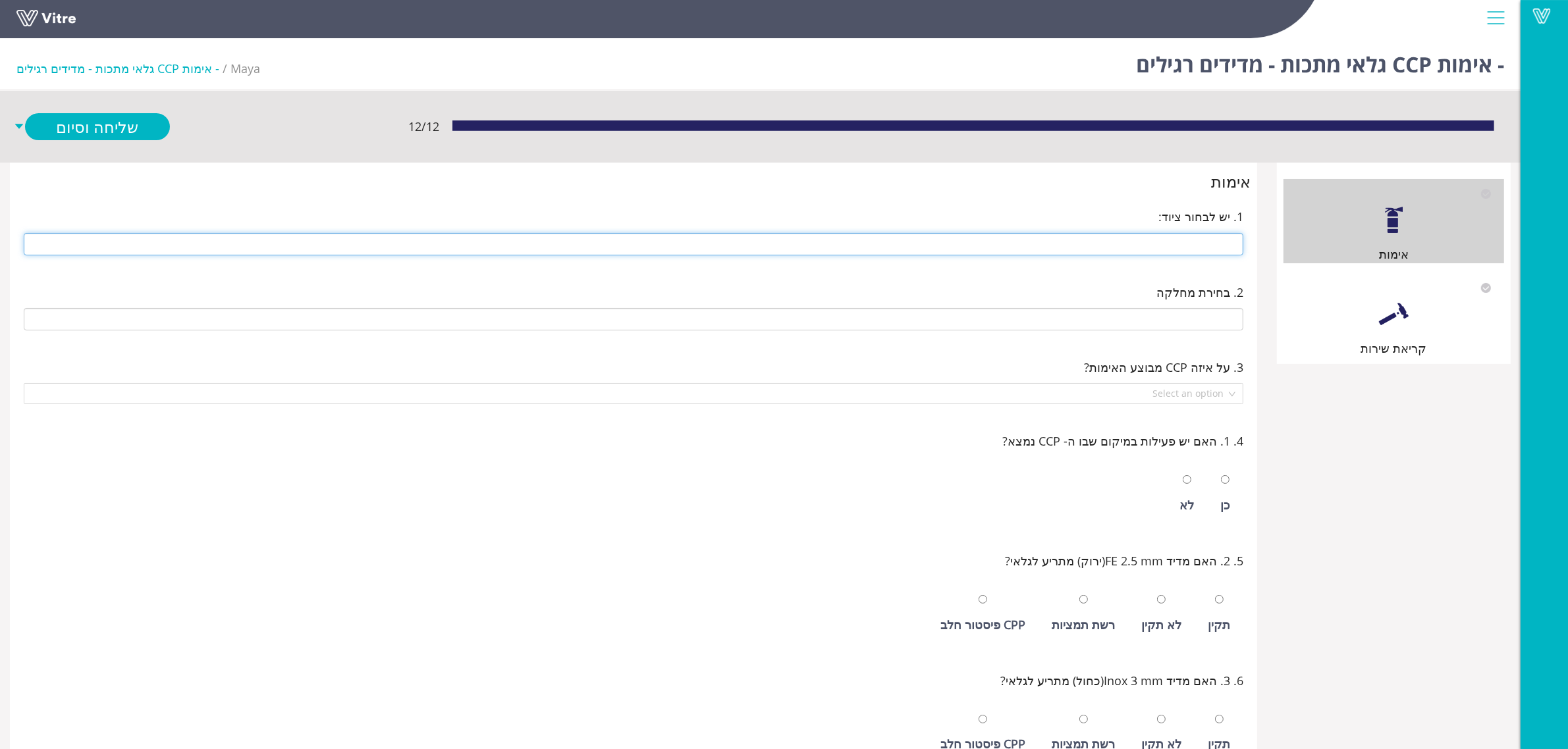
click at [995, 243] on input "text" at bounding box center [634, 244] width 1220 height 23
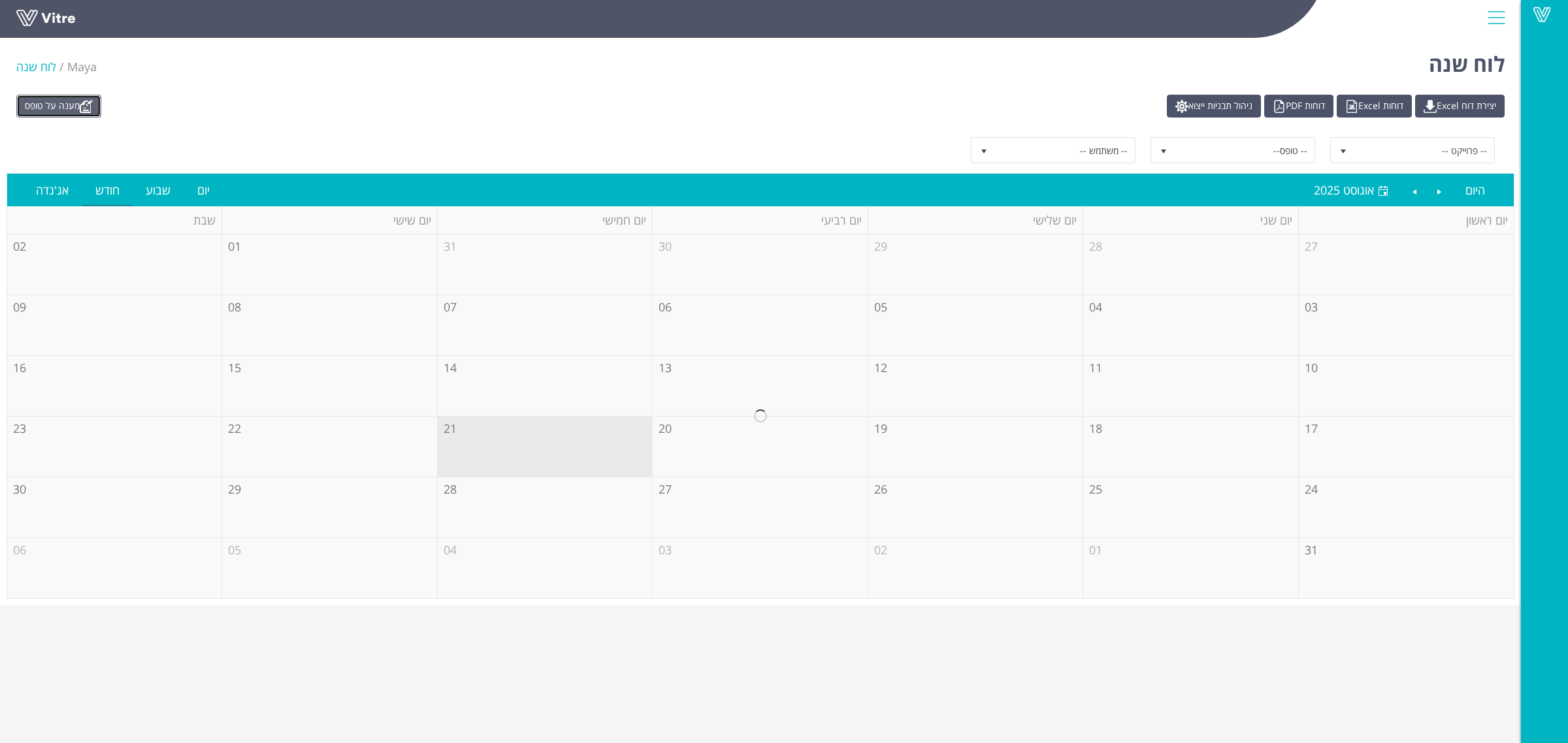
click at [83, 105] on link "מענה על טופס" at bounding box center [59, 106] width 85 height 23
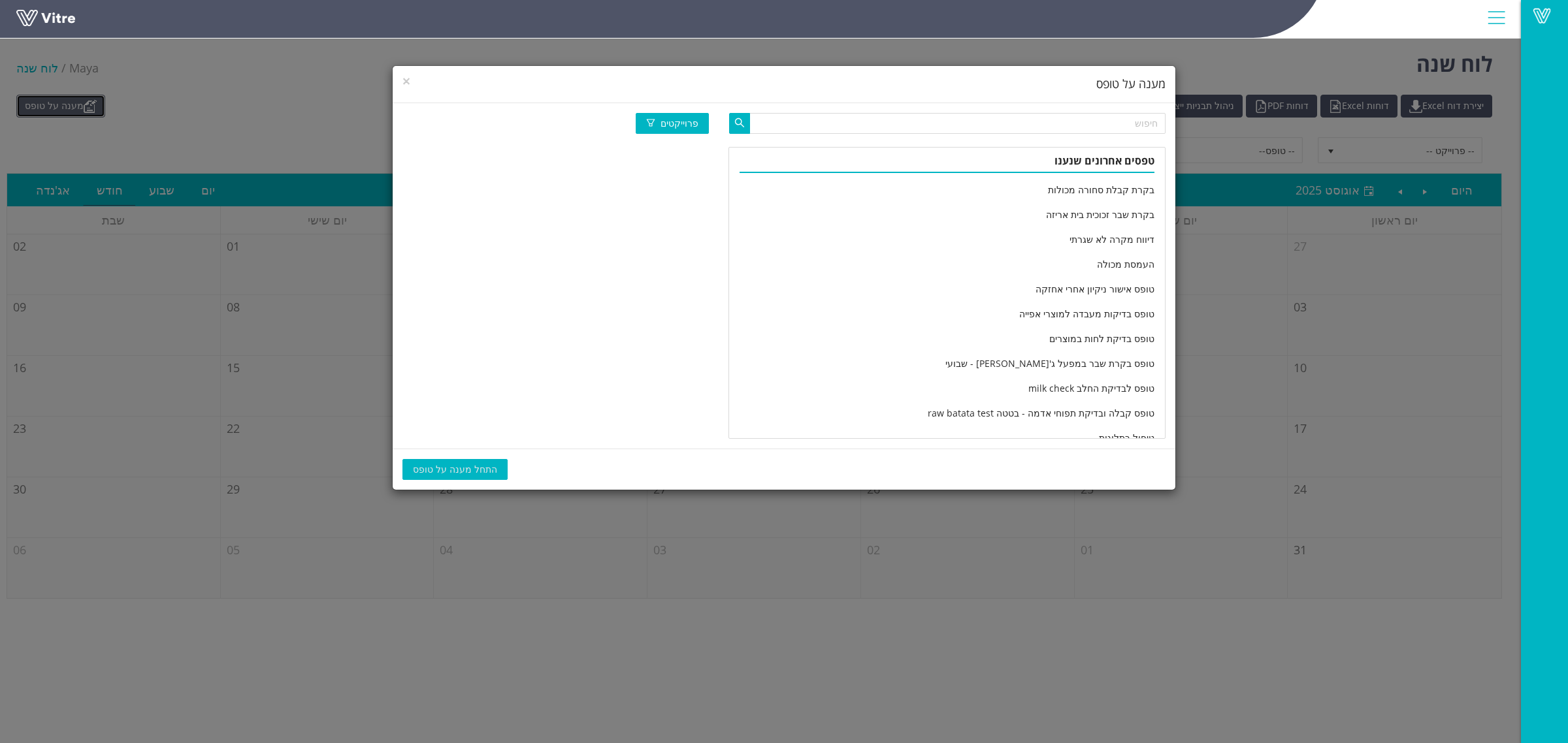
scroll to position [2175, 0]
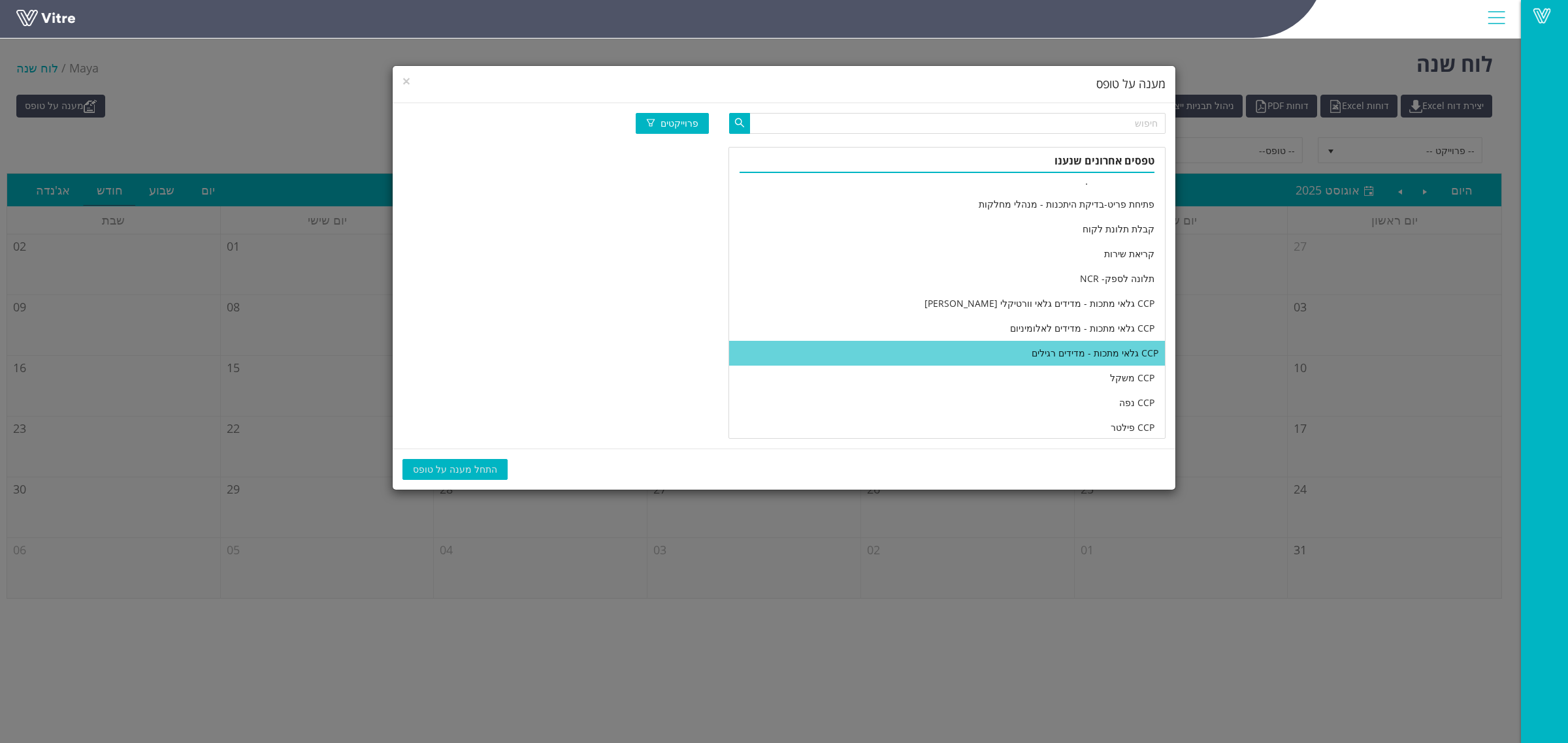
click at [887, 348] on li "CCP גלאי מתכות - מדידים רגילים" at bounding box center [947, 352] width 436 height 24
click at [471, 468] on span "התחל מענה על טופס" at bounding box center [455, 469] width 84 height 15
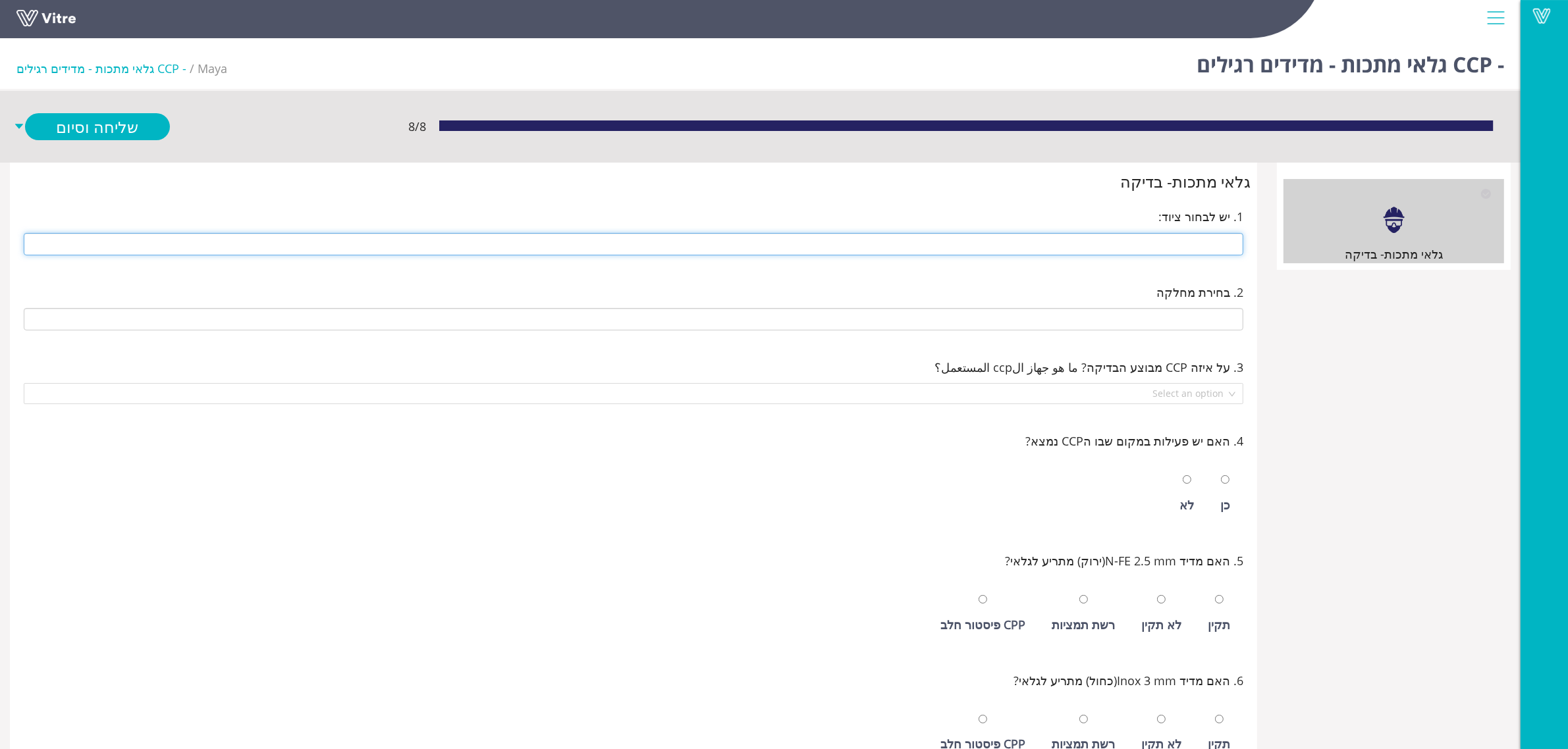
click at [1193, 241] on input "text" at bounding box center [634, 244] width 1220 height 23
type input "ג"
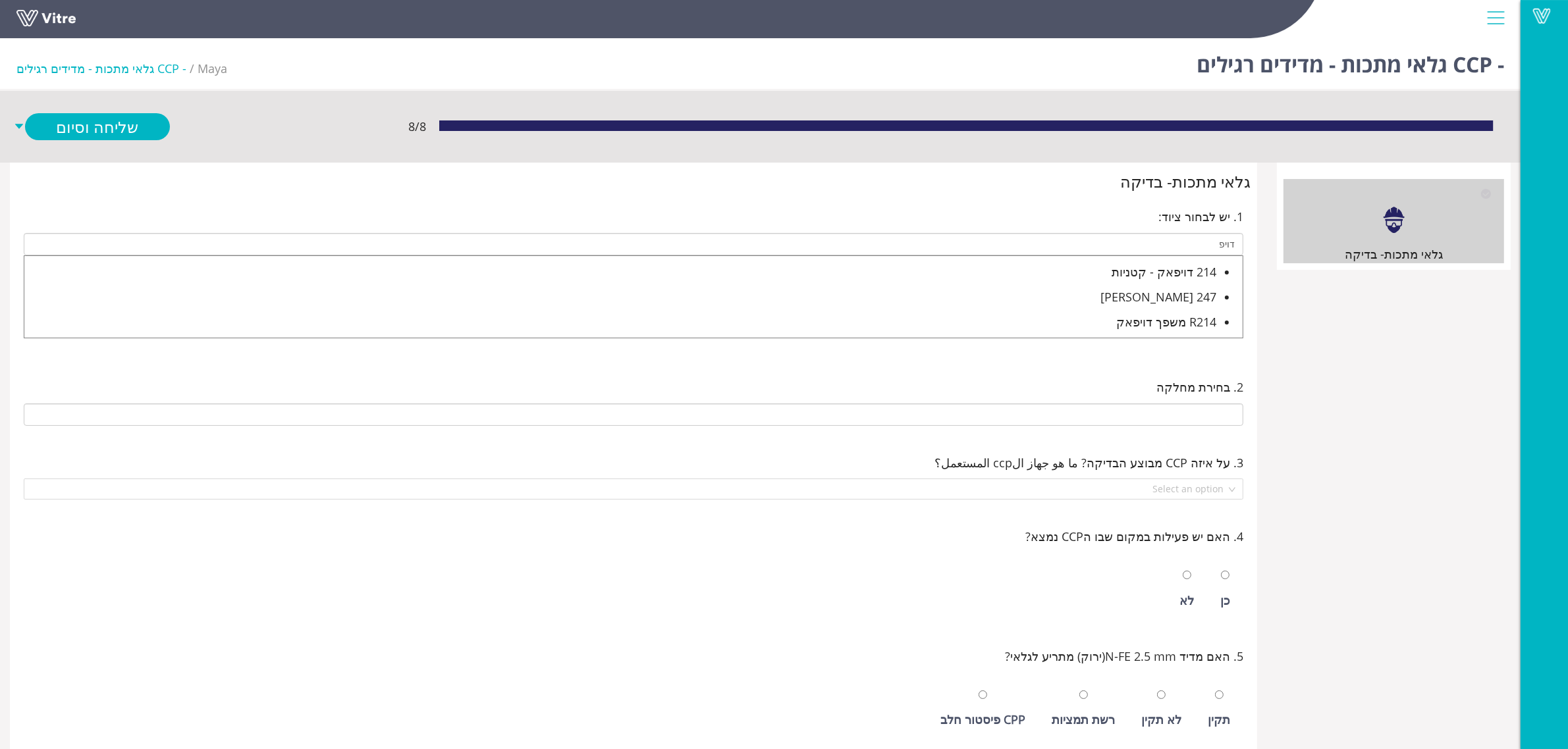
click at [1168, 297] on div "247 דויפאק גלוטן עמנואל" at bounding box center [621, 297] width 1192 height 19
type input "247 דויפאק גלוטן עמנואל"
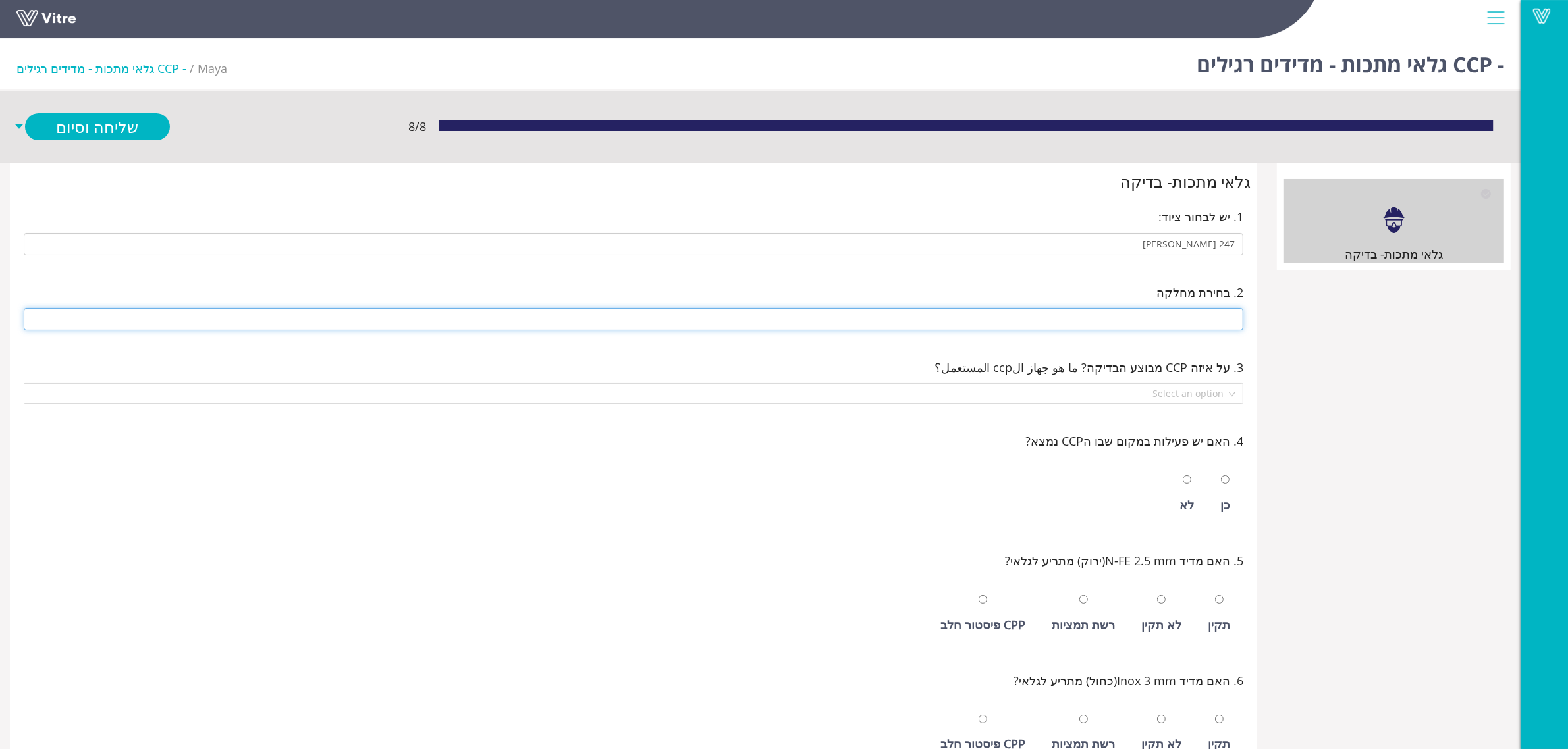
click at [1185, 308] on input "text" at bounding box center [634, 319] width 1220 height 23
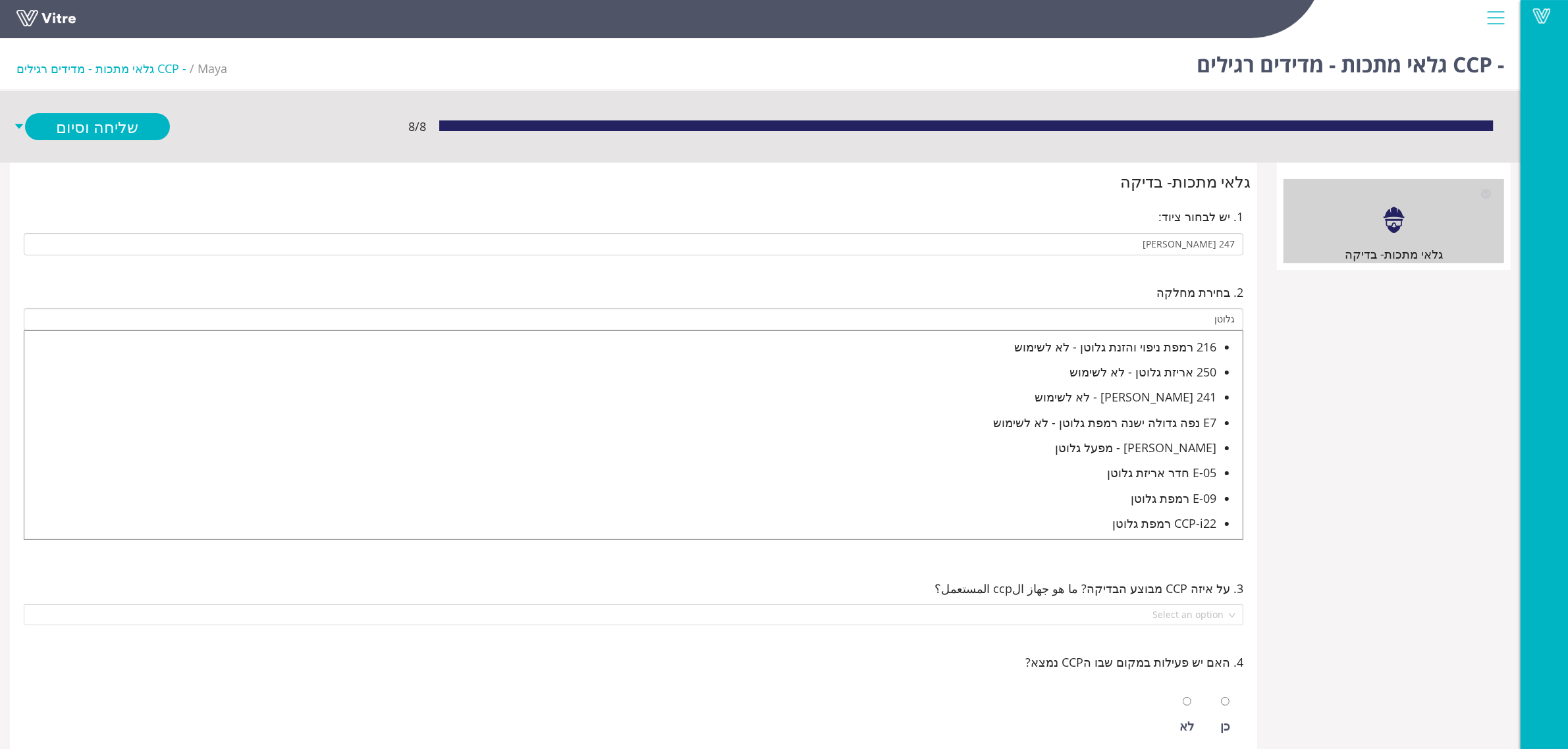
click at [1172, 476] on div "E-05 חדר אריזת גלוטן" at bounding box center [621, 473] width 1192 height 19
type input "E-05 חדר אריזת גלוטן"
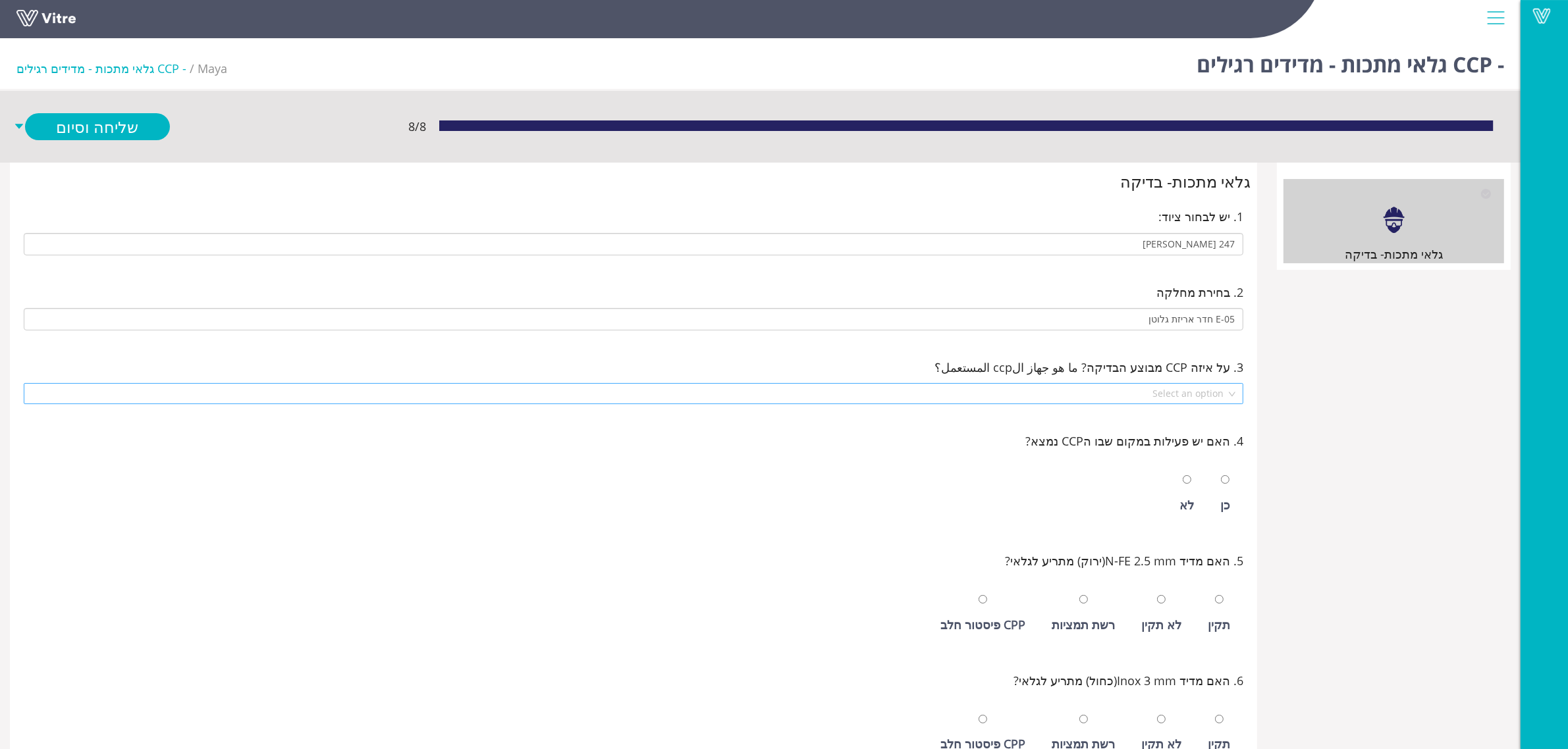
click at [1163, 387] on input "search" at bounding box center [629, 394] width 1194 height 20
click at [1189, 517] on div "ccpi25" at bounding box center [634, 507] width 1220 height 21
click at [1222, 507] on div "כן" at bounding box center [1225, 504] width 10 height 19
radio input "true"
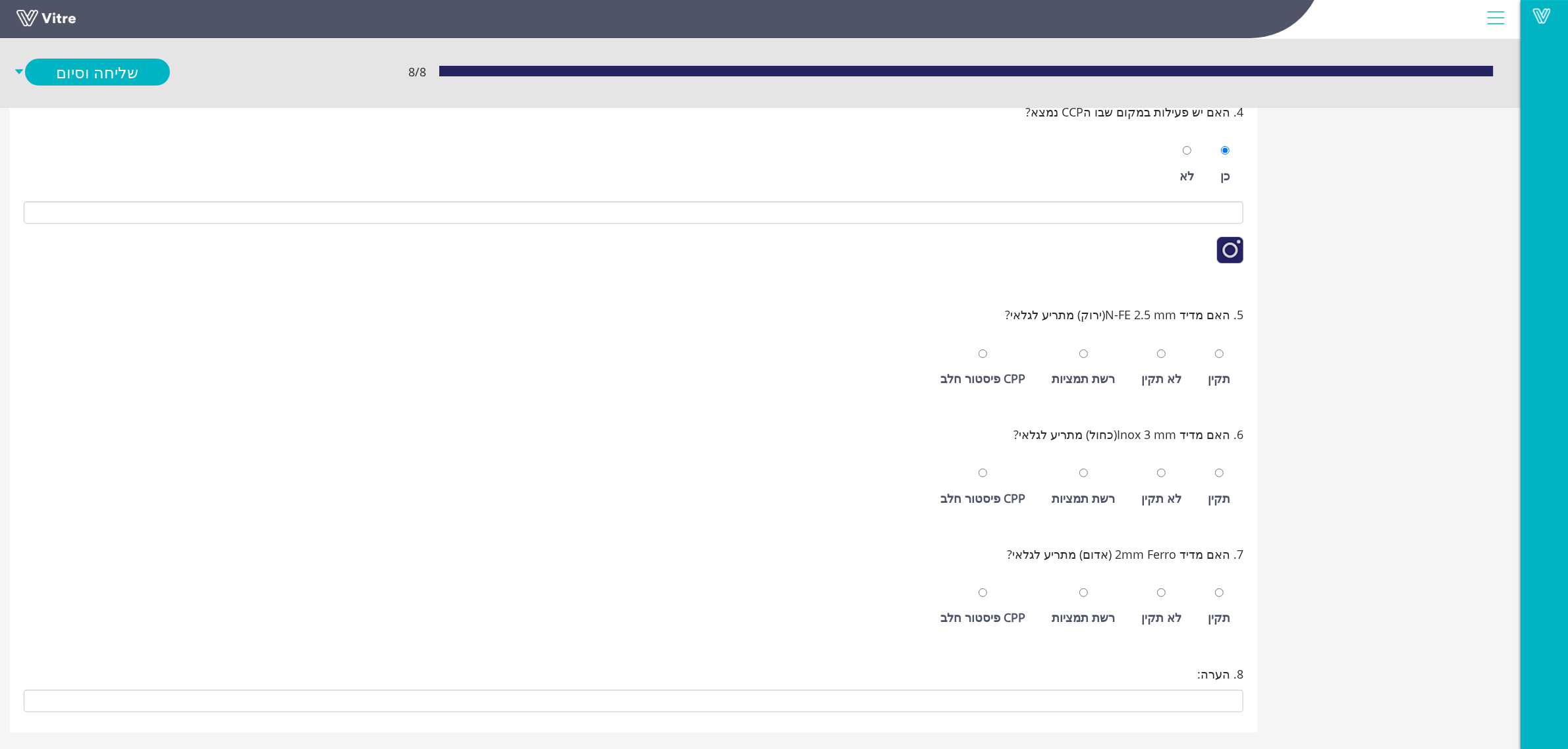
click at [1232, 373] on div "תקין" at bounding box center [1219, 367] width 36 height 60
radio input "true"
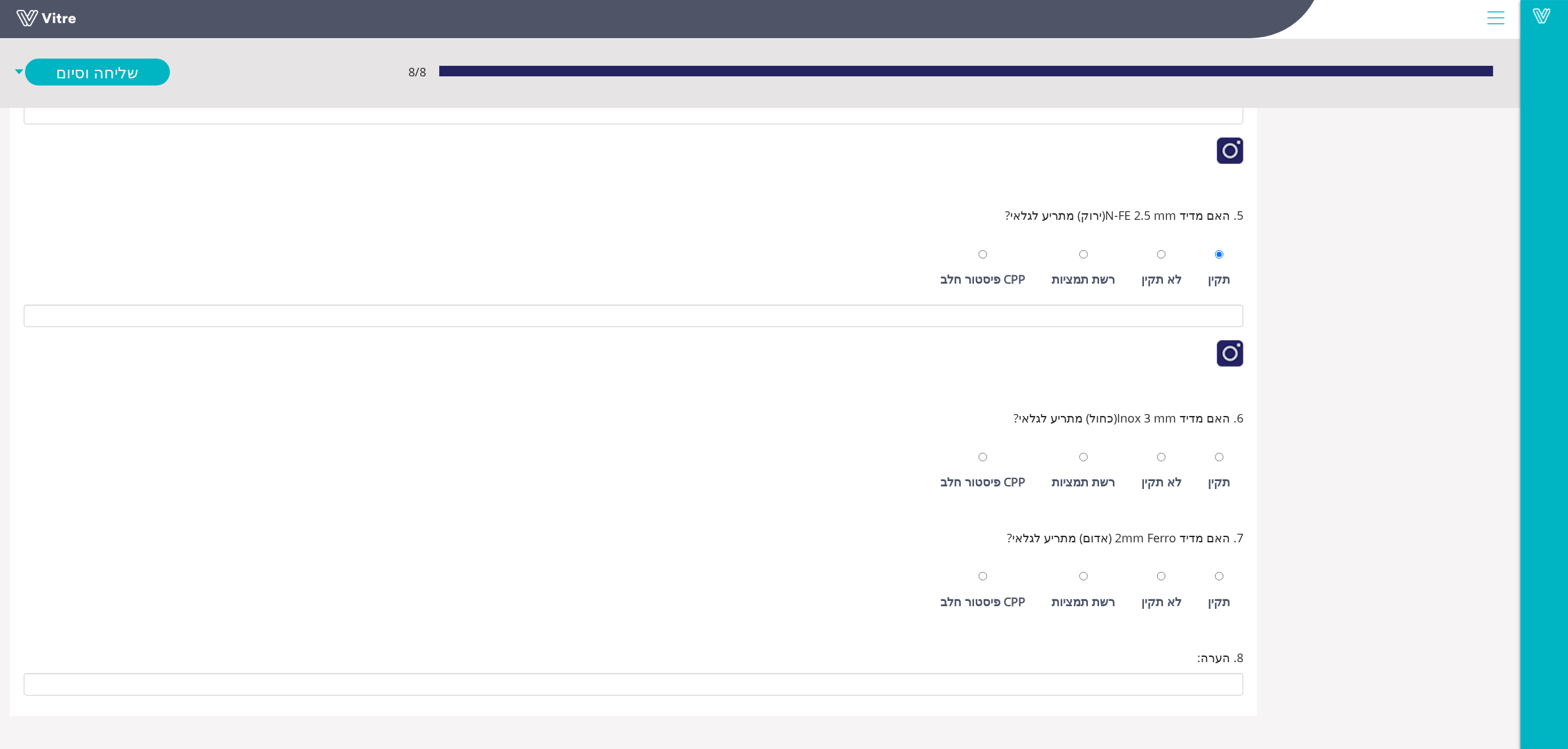
click at [1216, 470] on div "תקין" at bounding box center [1219, 471] width 36 height 60
radio input "true"
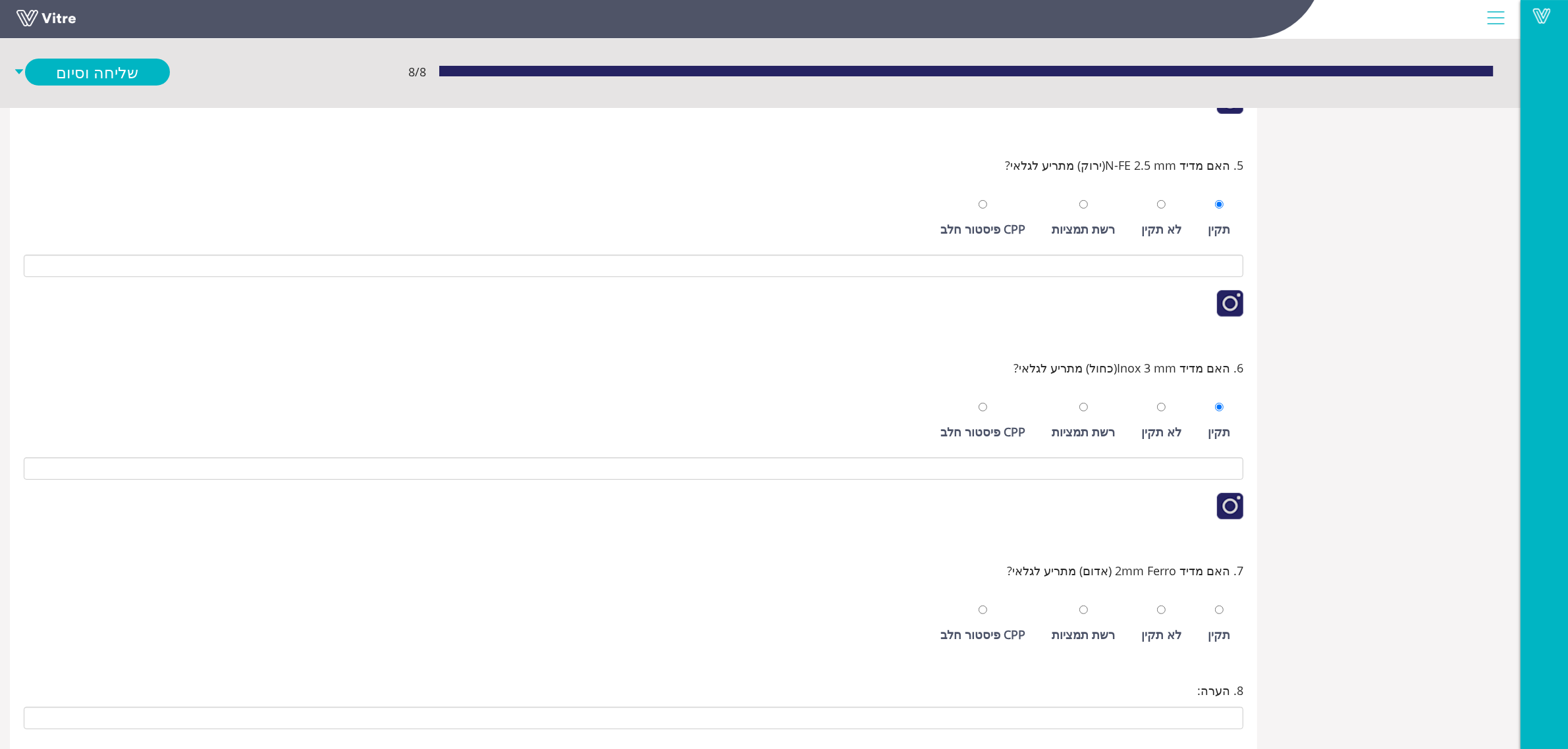
scroll to position [515, 0]
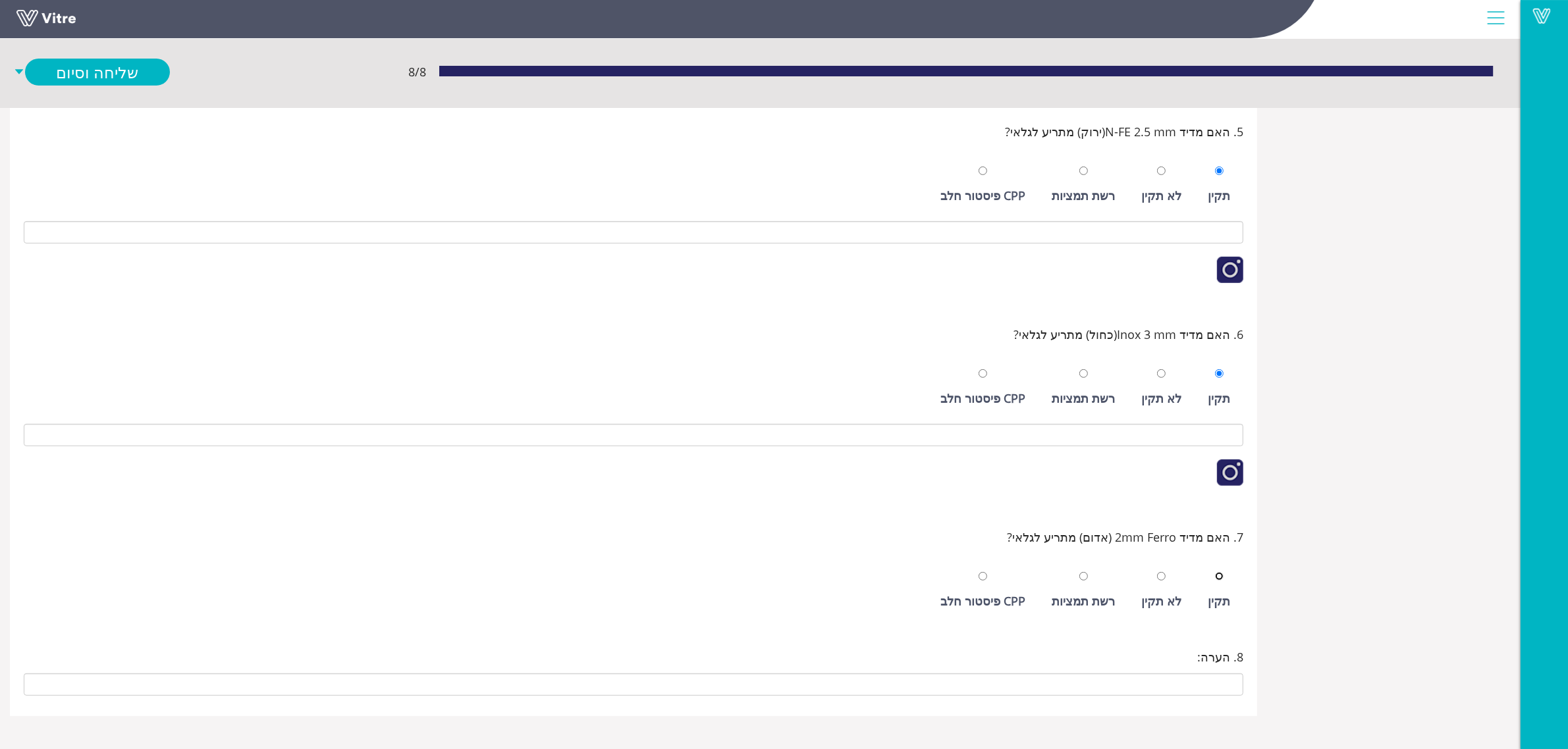
click at [1222, 574] on input "radio" at bounding box center [1219, 576] width 9 height 9
radio input "true"
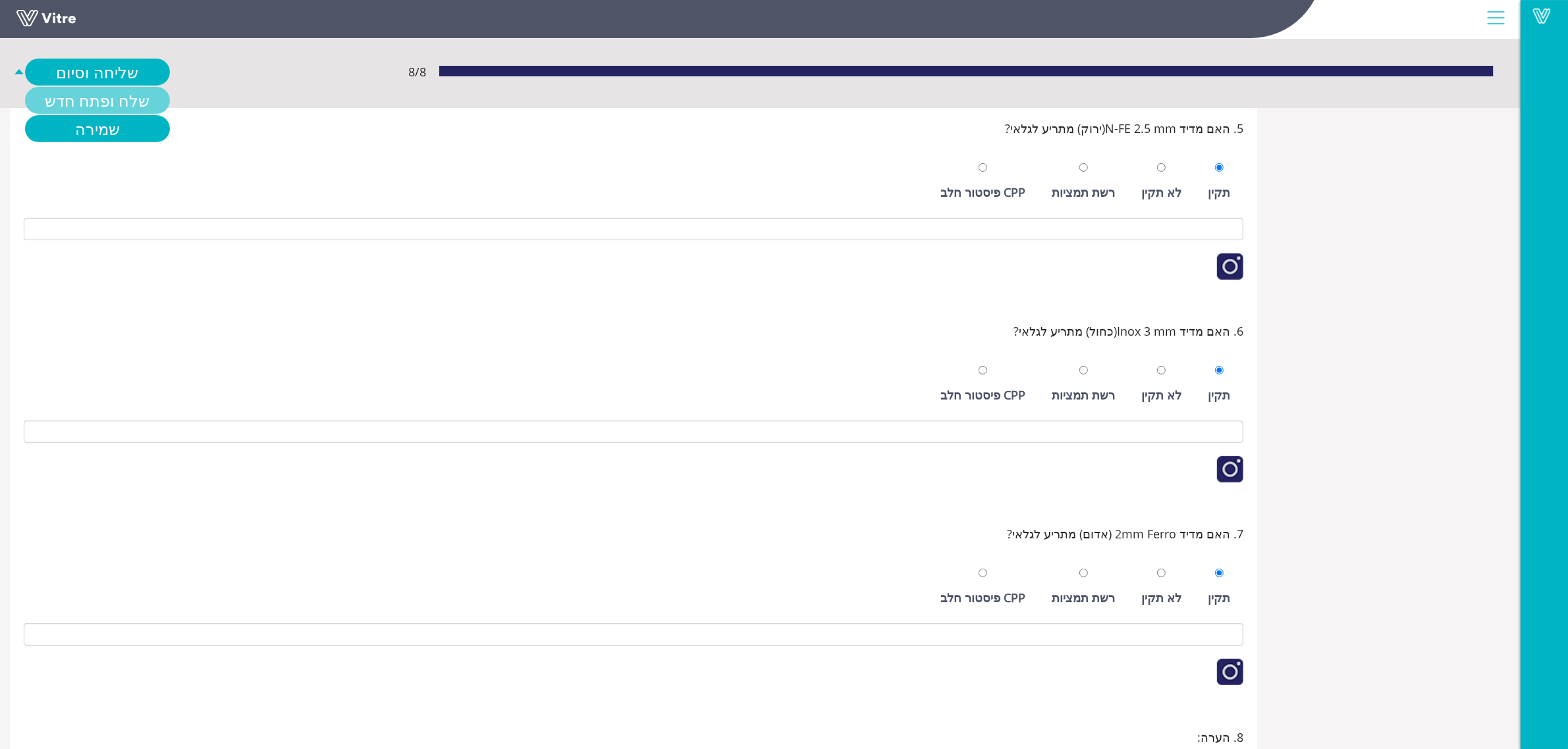
click at [115, 100] on link "שלח ופתח חדש" at bounding box center [97, 100] width 145 height 27
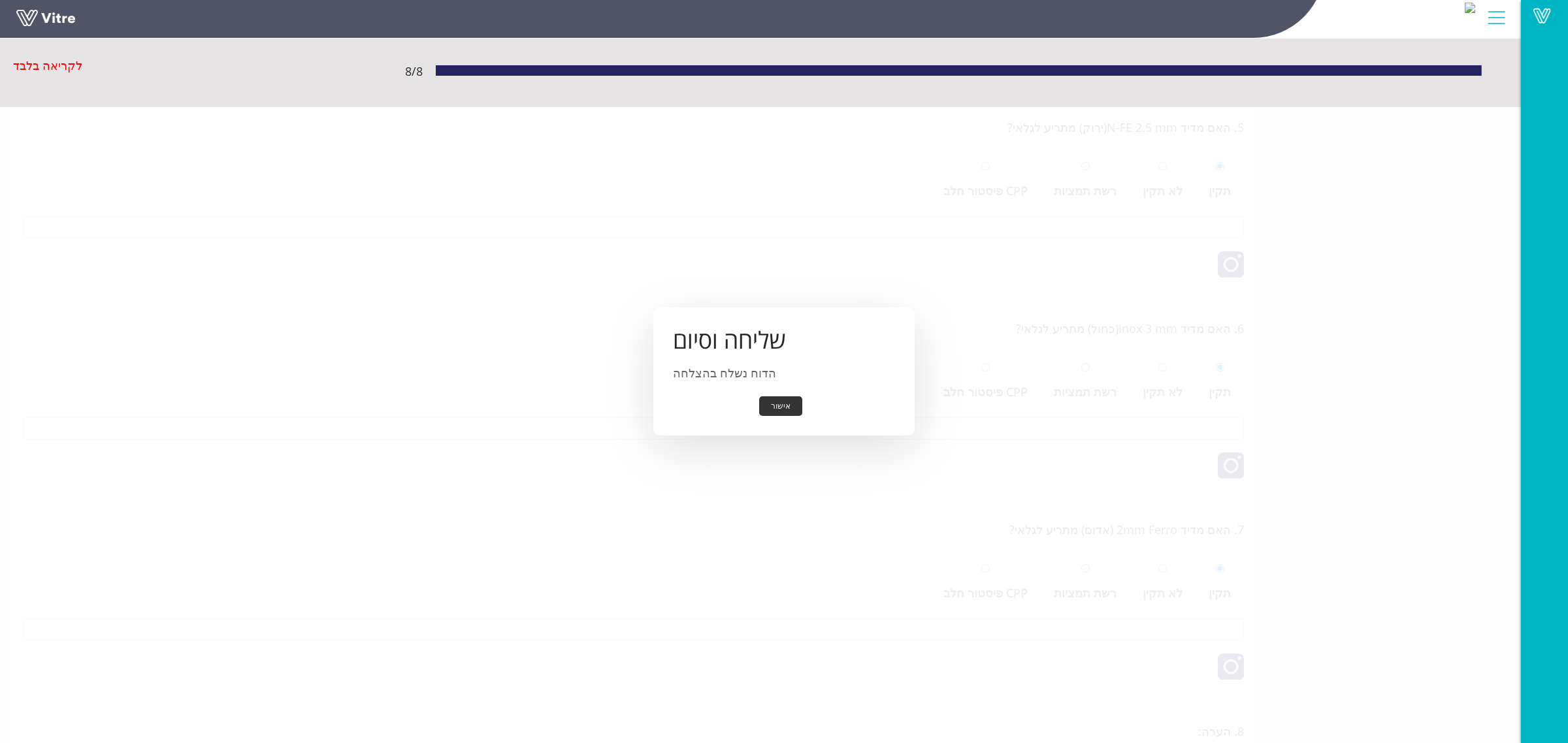
click at [792, 409] on button "אישור" at bounding box center [781, 406] width 43 height 21
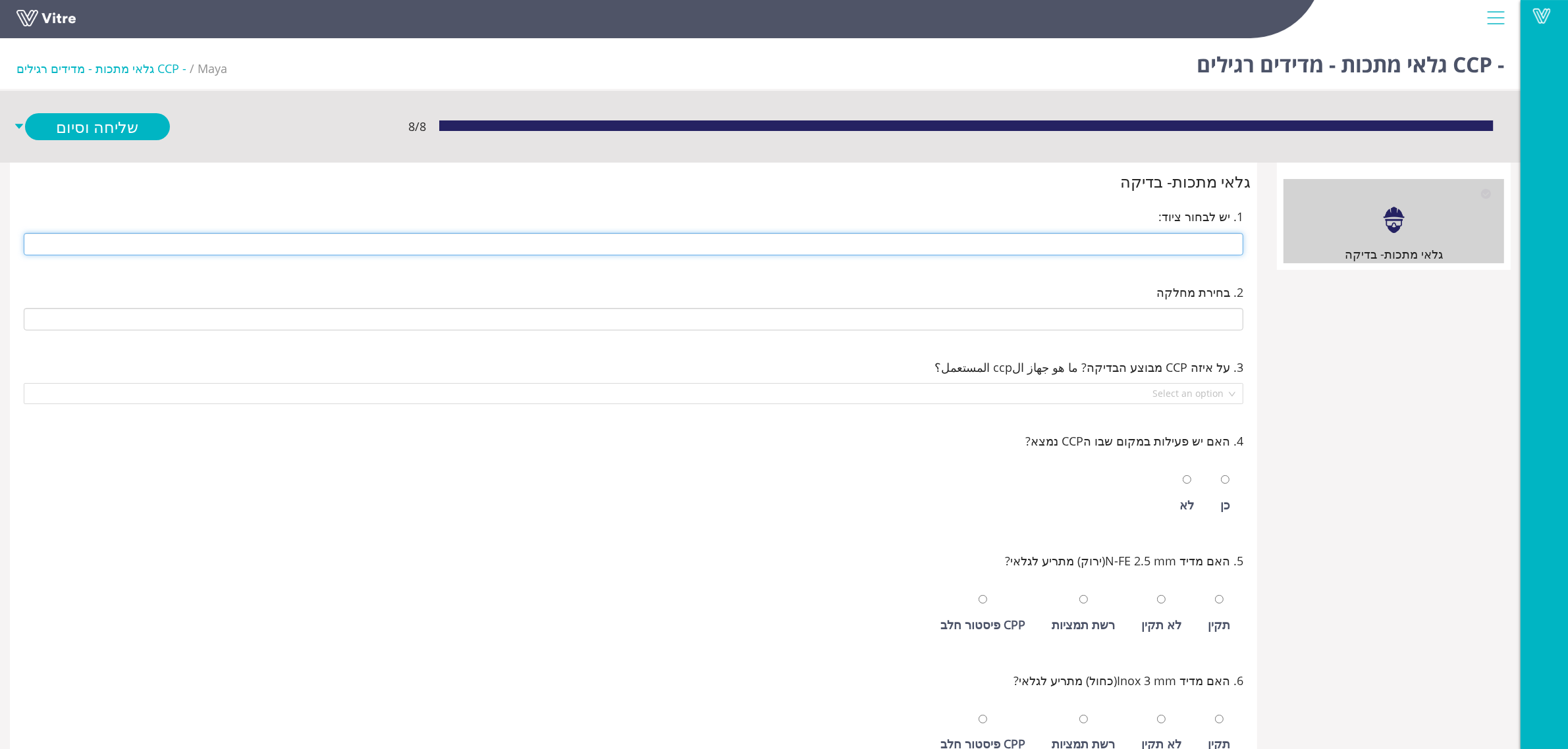
click at [1137, 241] on input "text" at bounding box center [634, 244] width 1220 height 23
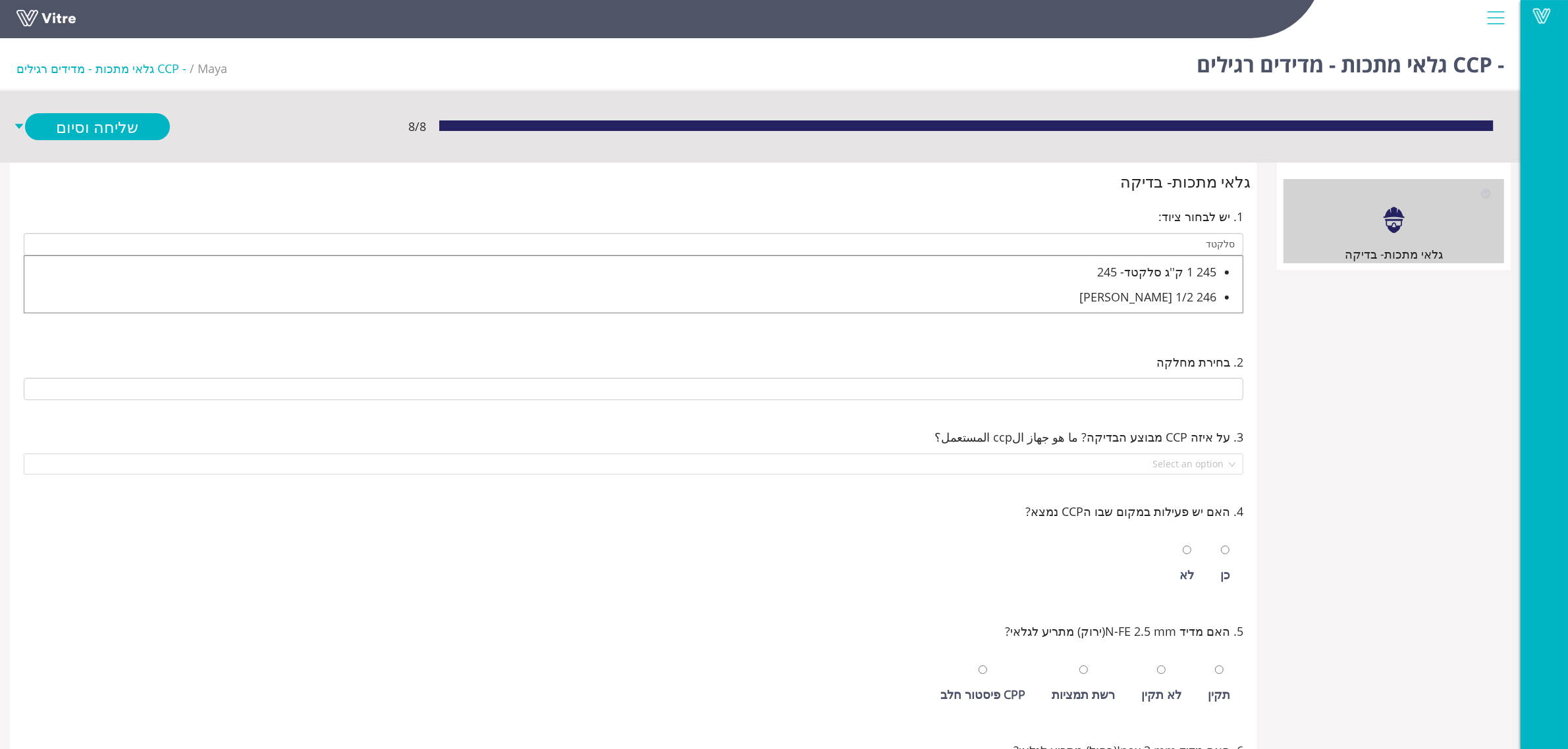
click at [1176, 300] on div "246 1/2 קילו סלקטד" at bounding box center [621, 297] width 1192 height 19
type input "246 1/2 קילו סלקטד"
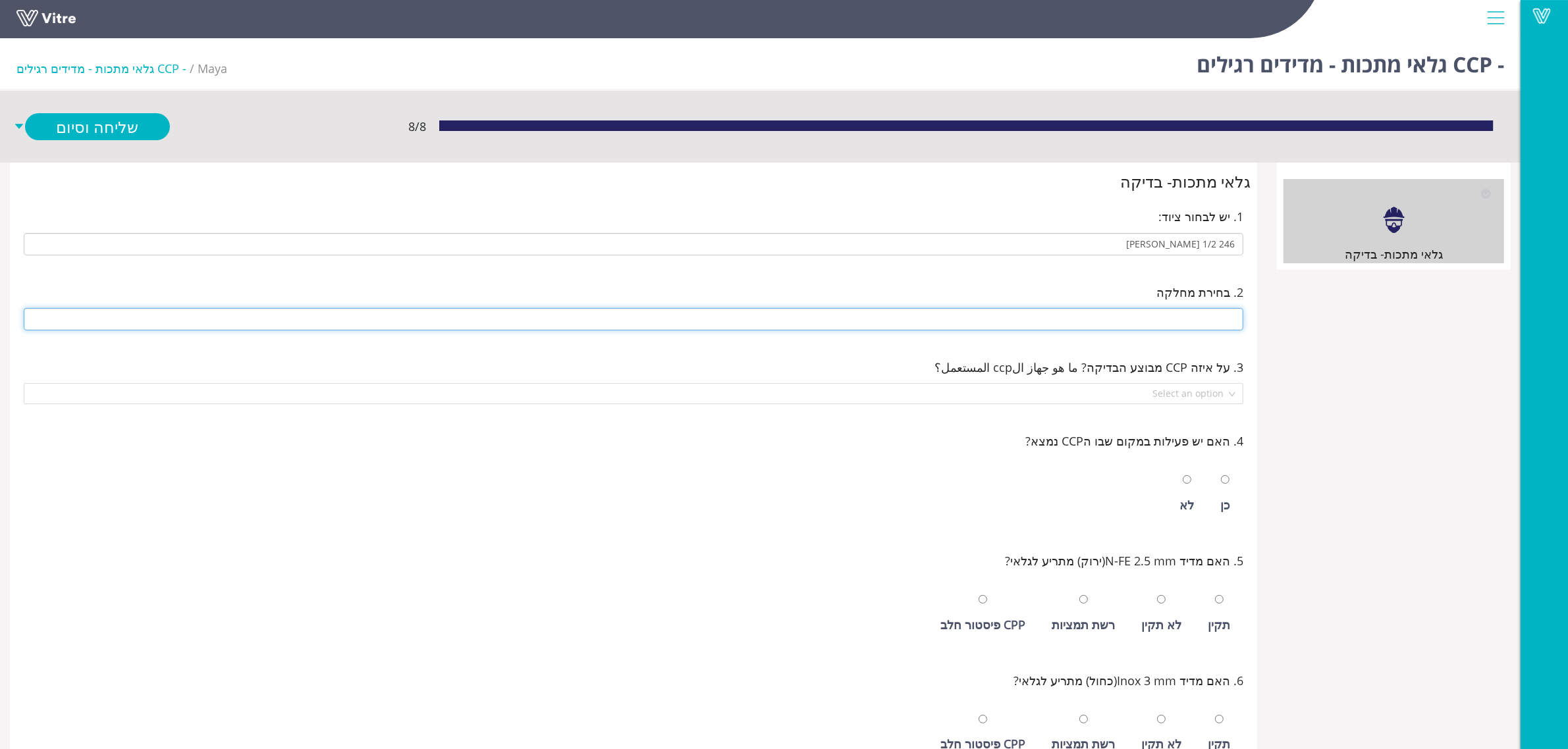
click at [1182, 328] on input "text" at bounding box center [634, 319] width 1220 height 23
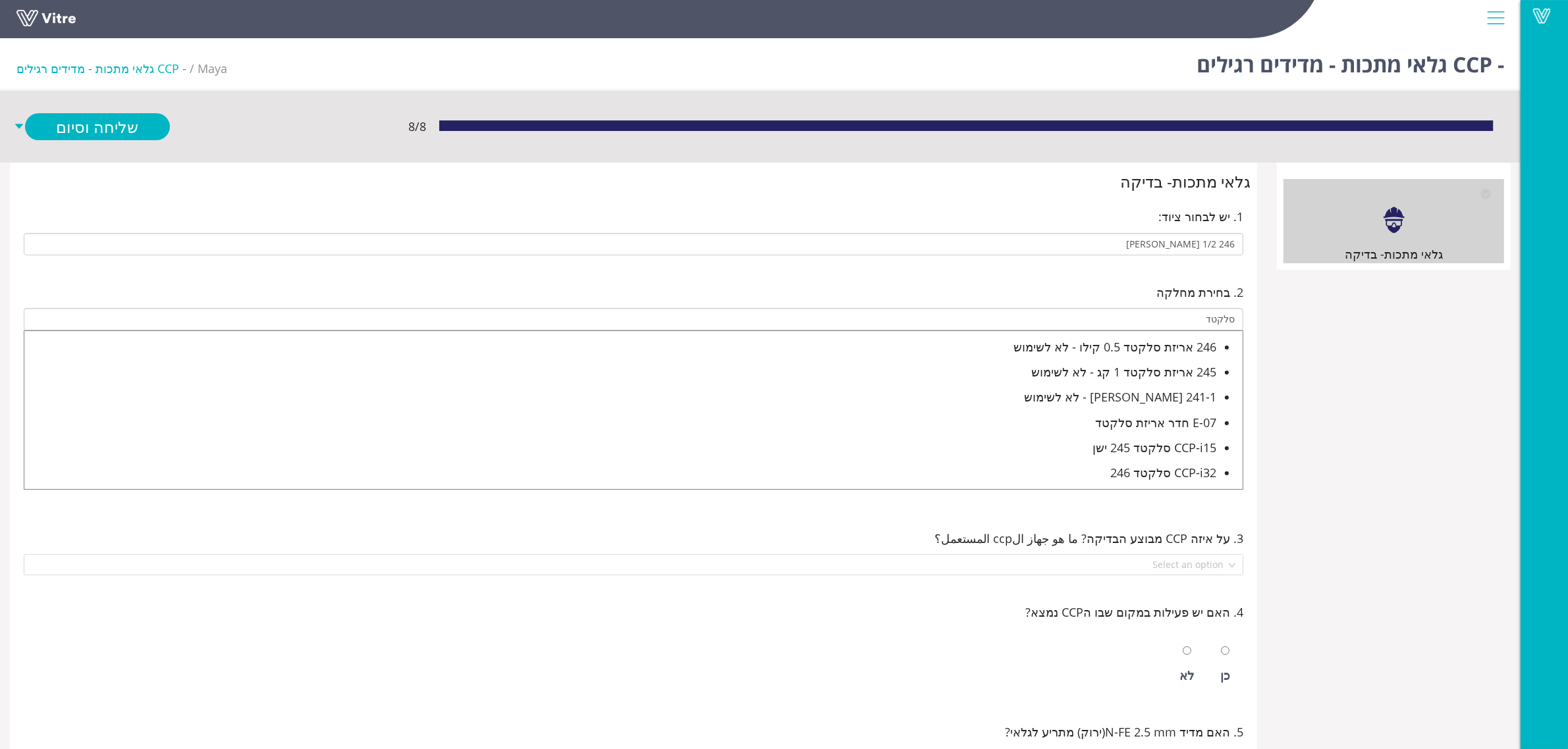
click at [1162, 426] on div "E-07 חדר אריזת סלקטד" at bounding box center [621, 422] width 1192 height 19
type input "E-07 חדר אריזת סלקטד"
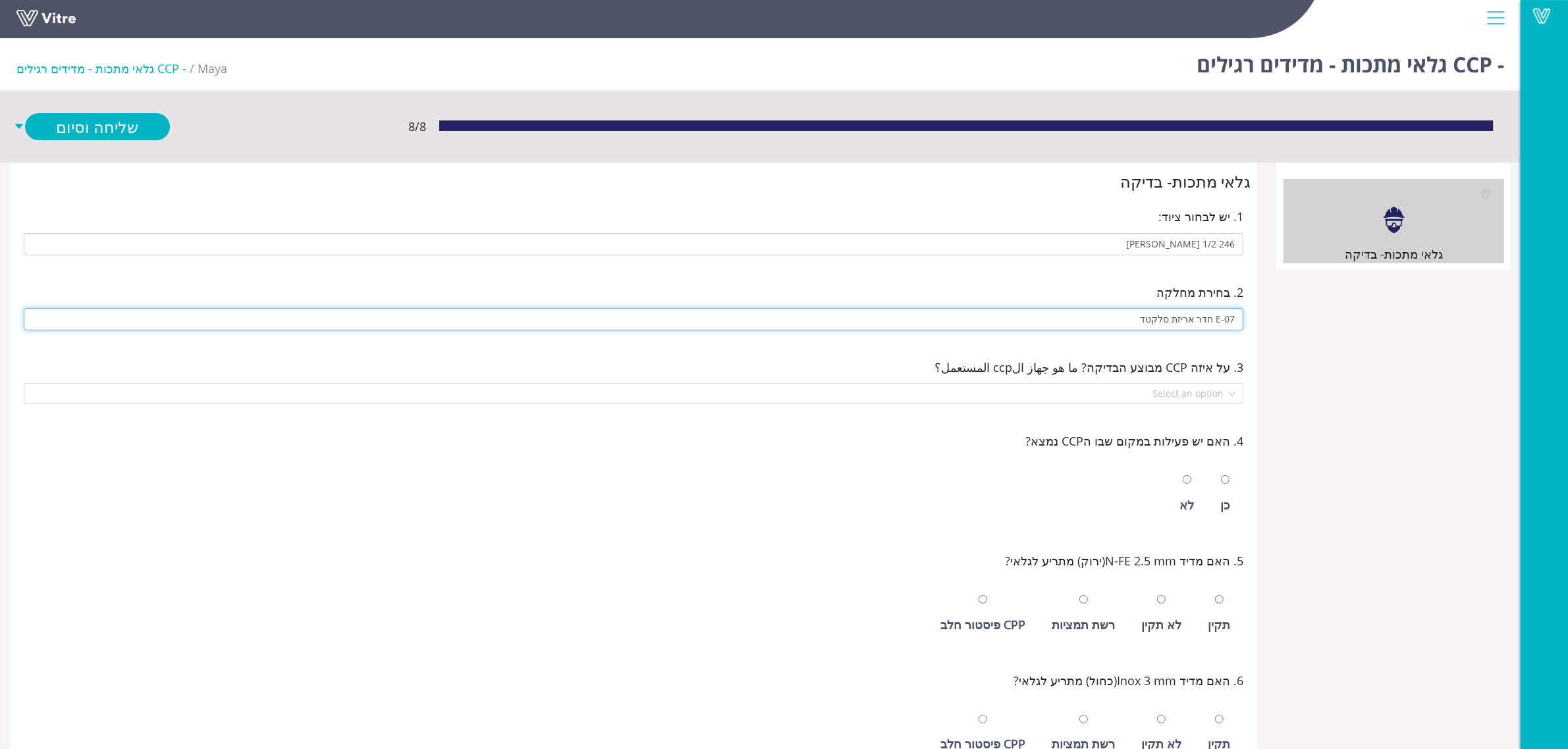
click at [1176, 322] on input "E-07 חדר אריזת סלקטד" at bounding box center [634, 319] width 1220 height 23
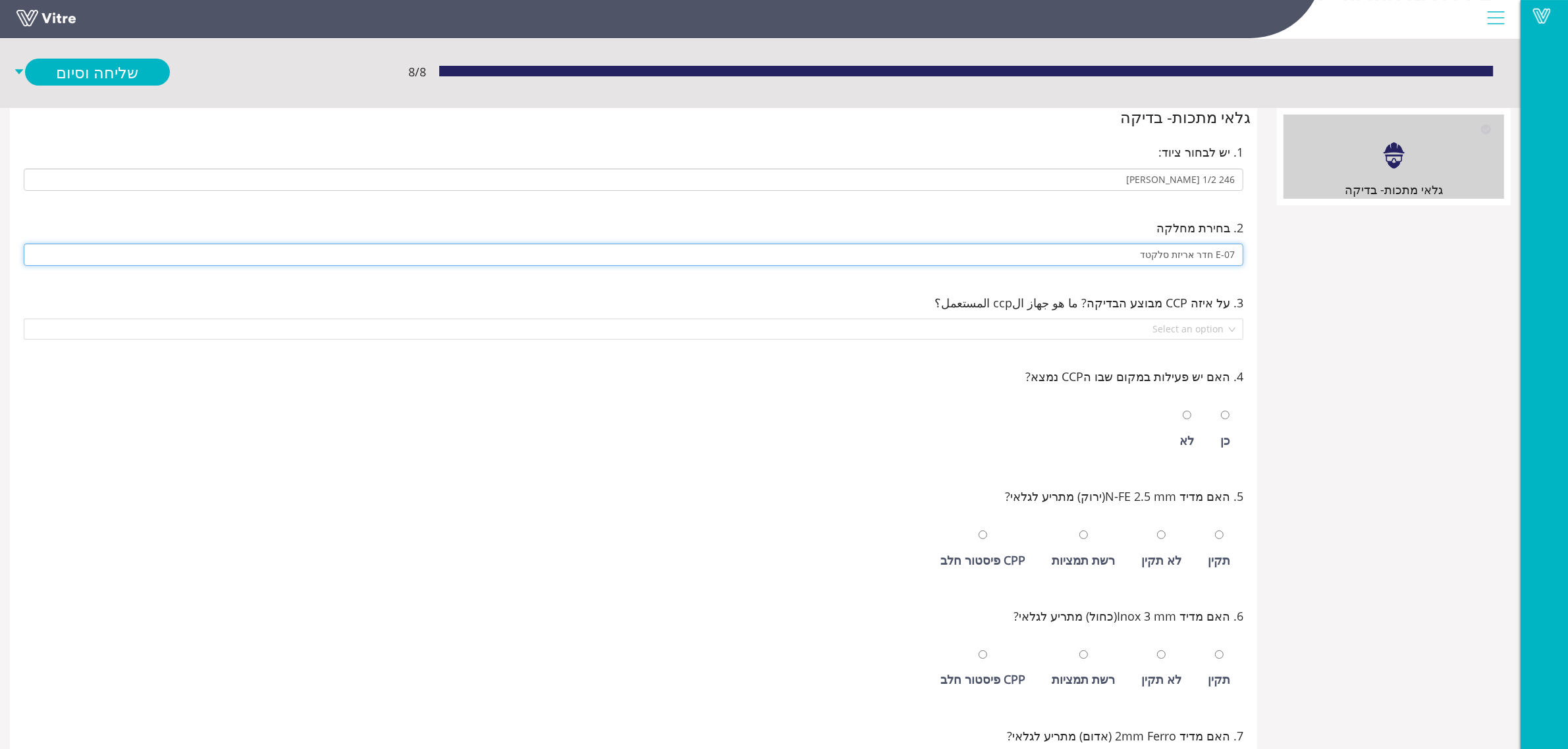
scroll to position [82, 0]
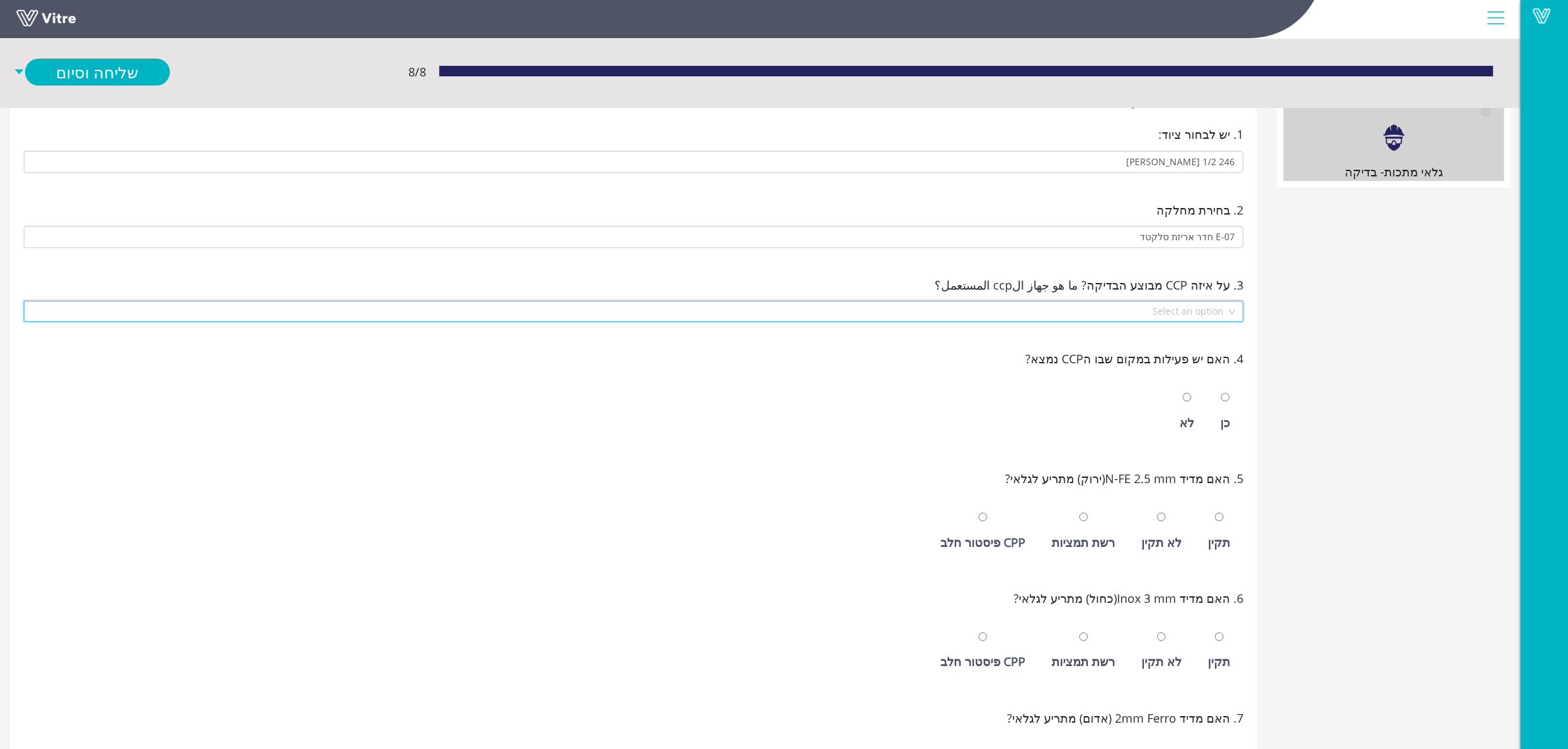
click at [1200, 305] on input "search" at bounding box center [629, 312] width 1194 height 20
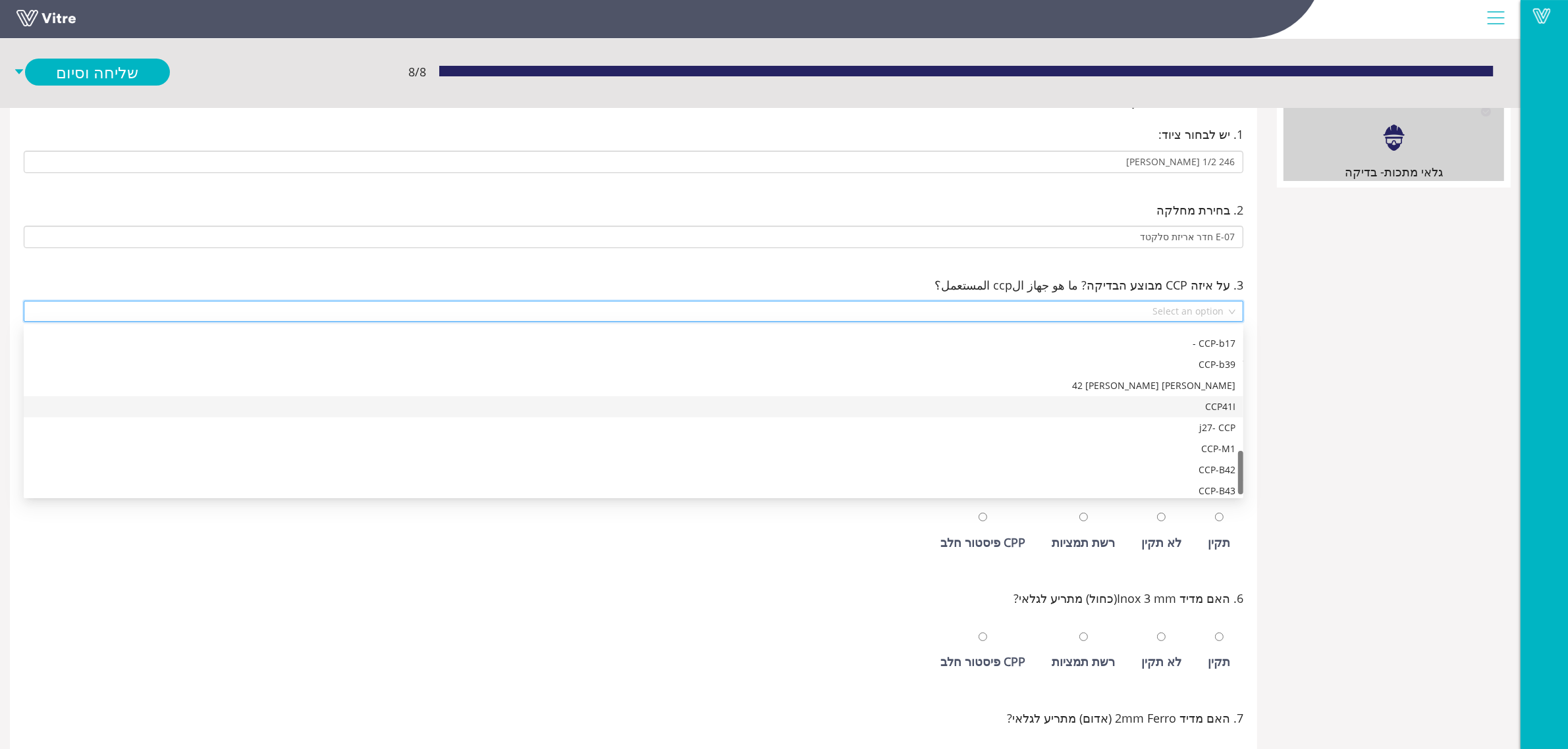
click at [1177, 403] on div "CCP41I" at bounding box center [634, 407] width 1204 height 15
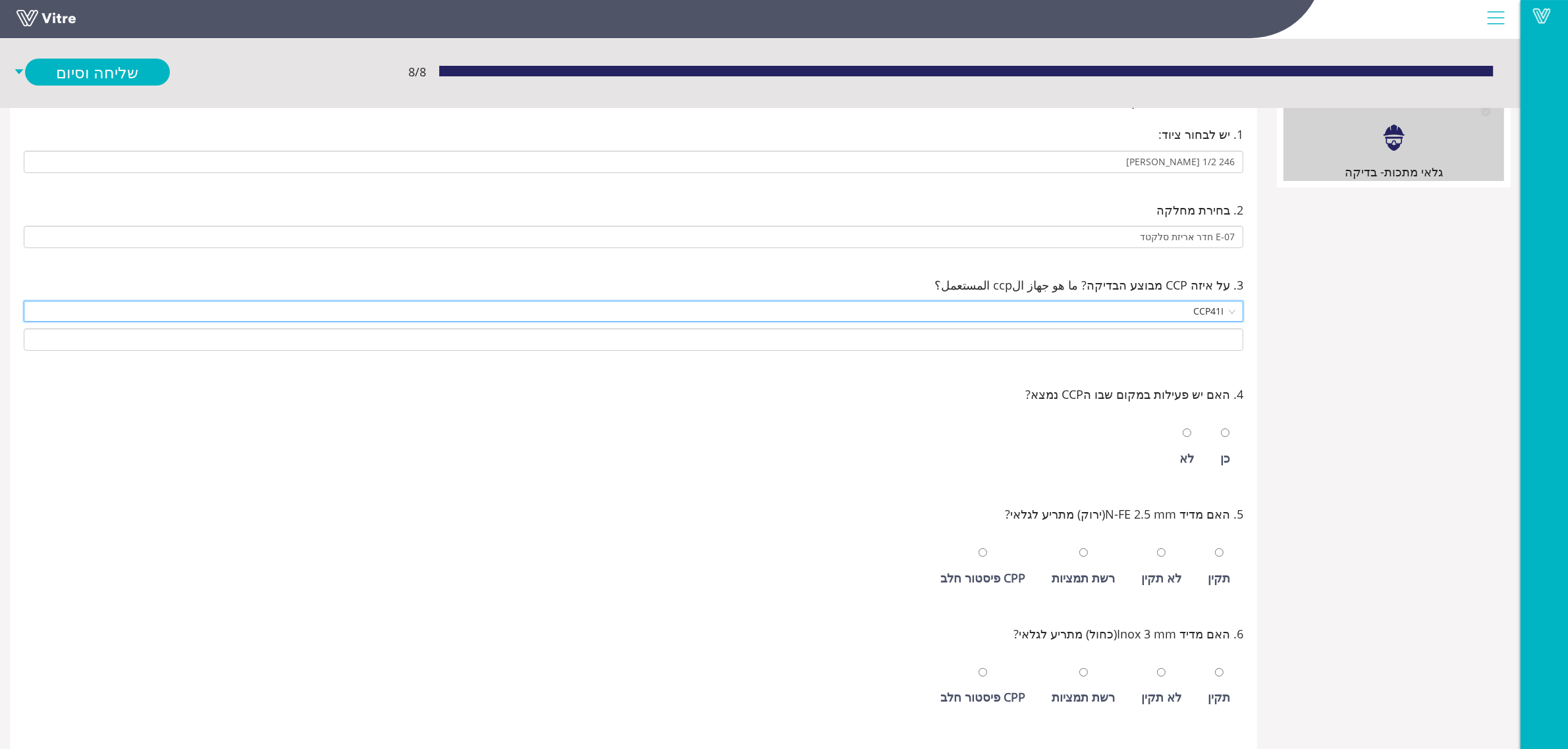
click at [1227, 455] on div "כן" at bounding box center [1225, 458] width 10 height 19
radio input "true"
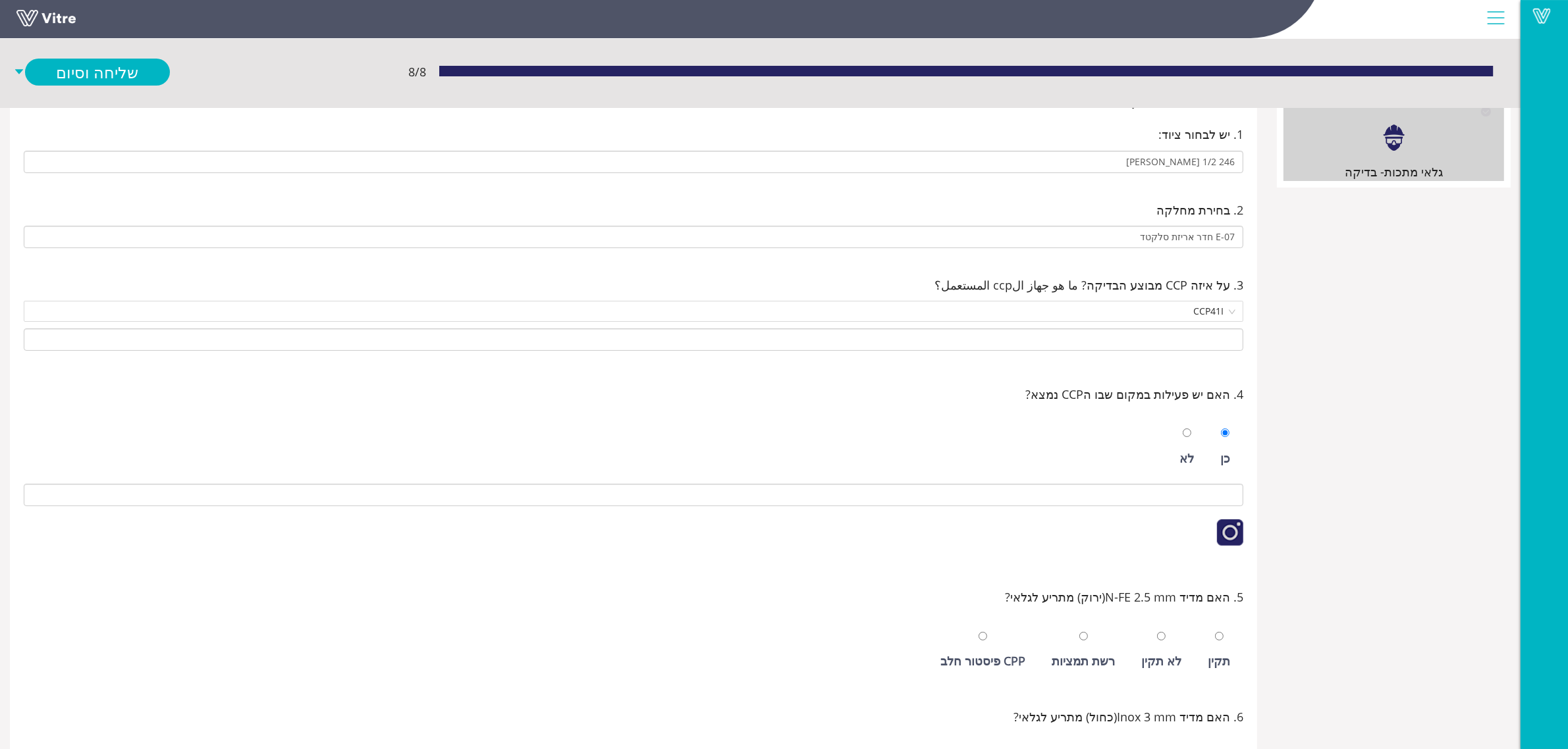
click at [1209, 639] on div "תקין" at bounding box center [1219, 649] width 36 height 60
radio input "true"
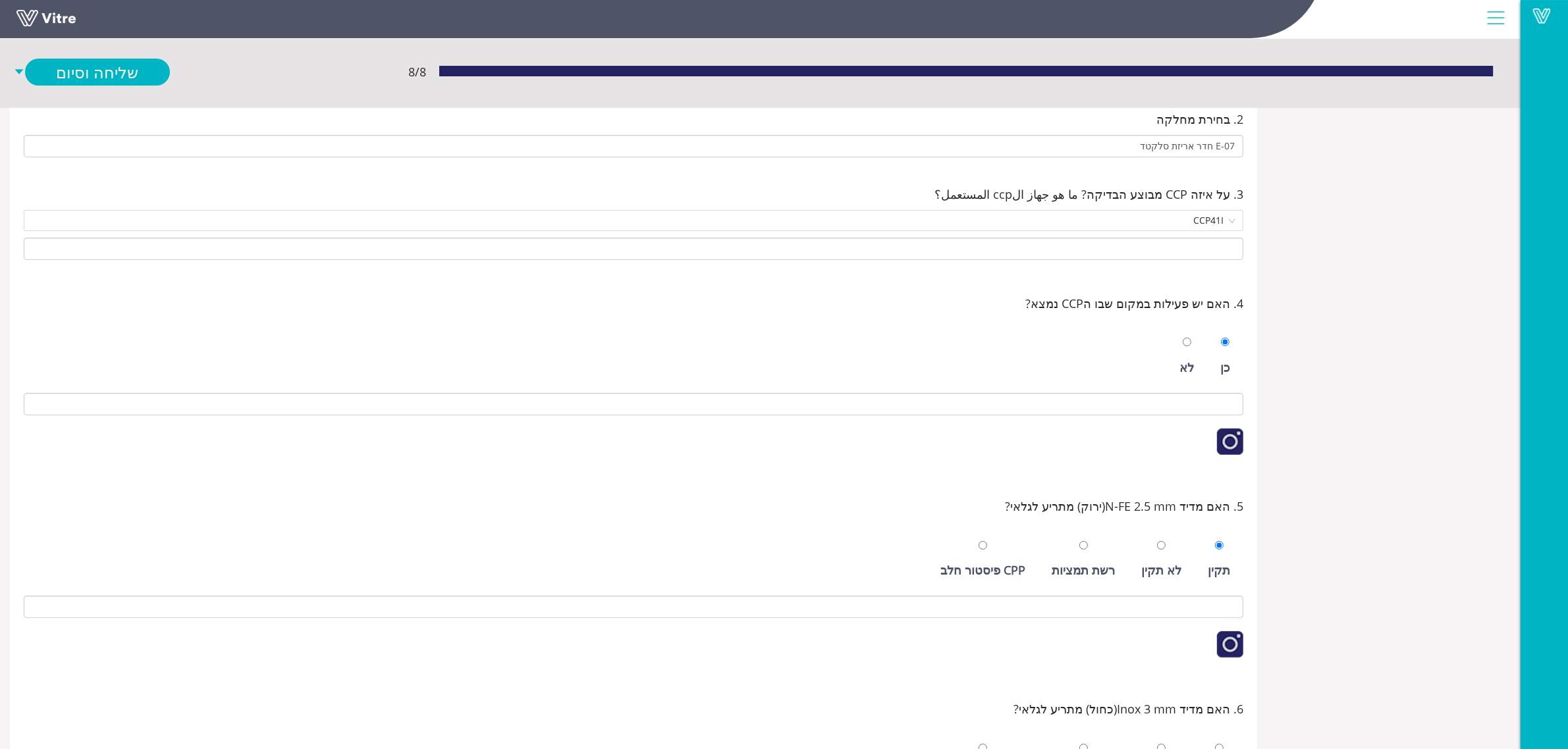
scroll to position [468, 0]
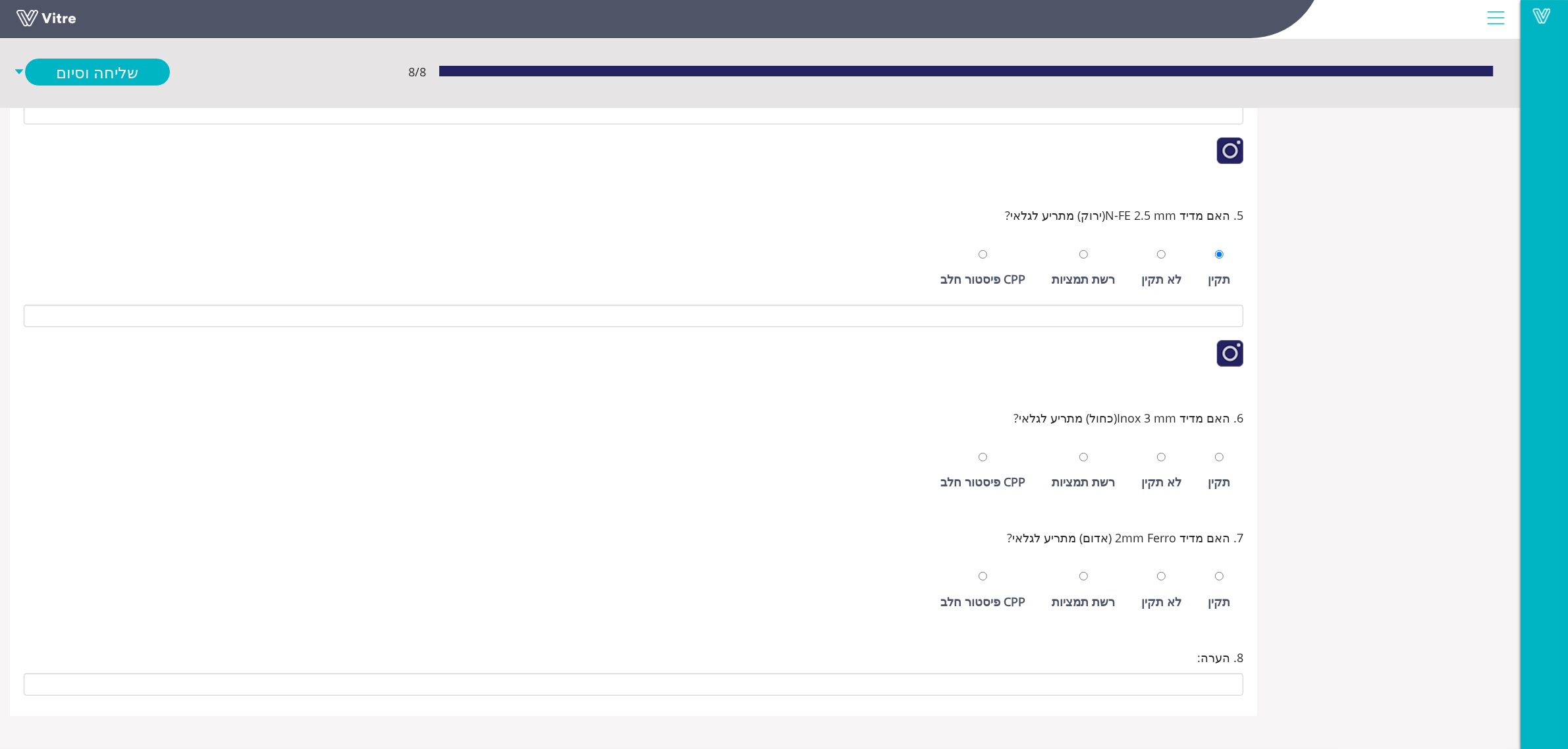
click at [1225, 454] on div "תקין" at bounding box center [1219, 471] width 36 height 60
radio input "true"
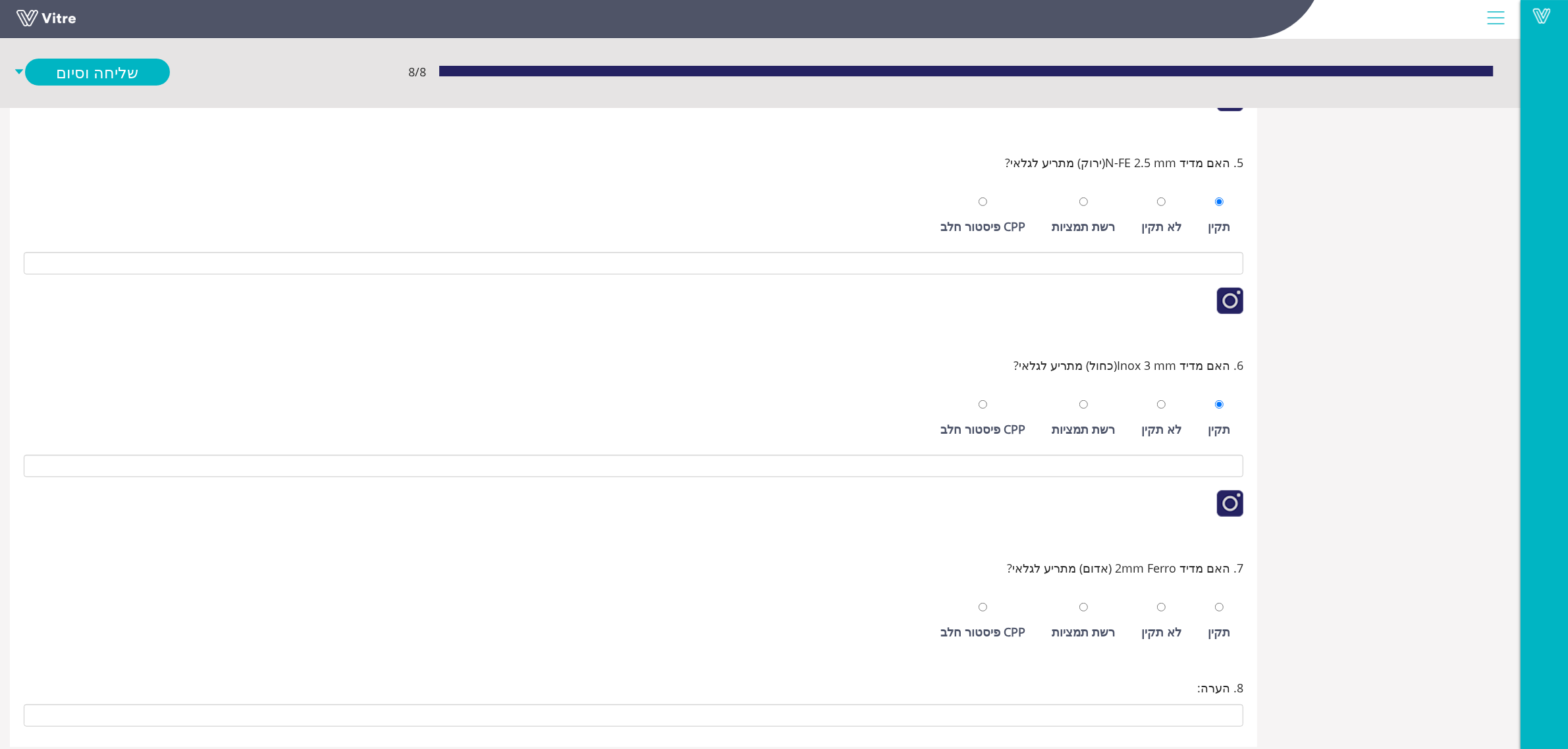
scroll to position [551, 0]
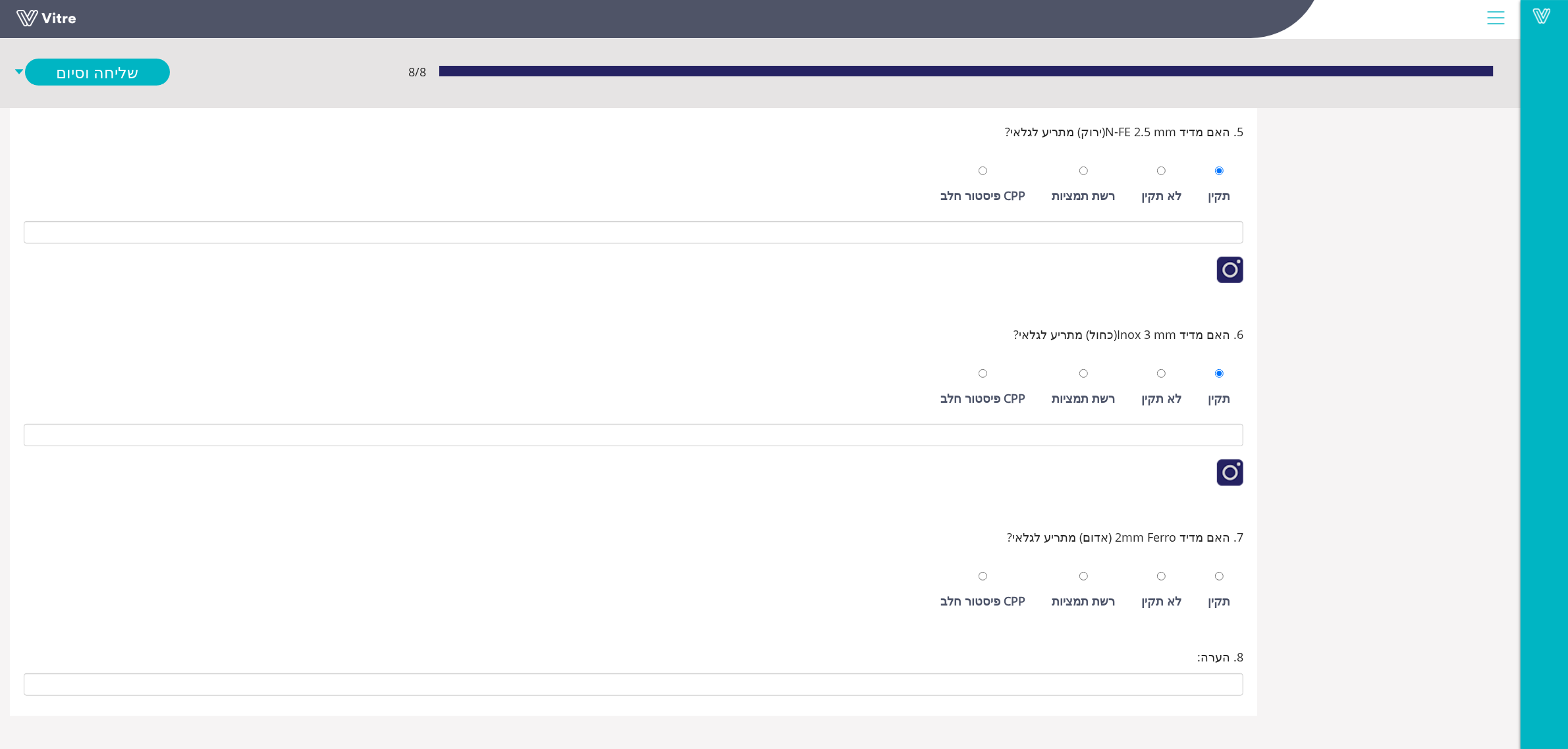
click at [1216, 587] on div "תקין" at bounding box center [1219, 590] width 36 height 60
radio input "true"
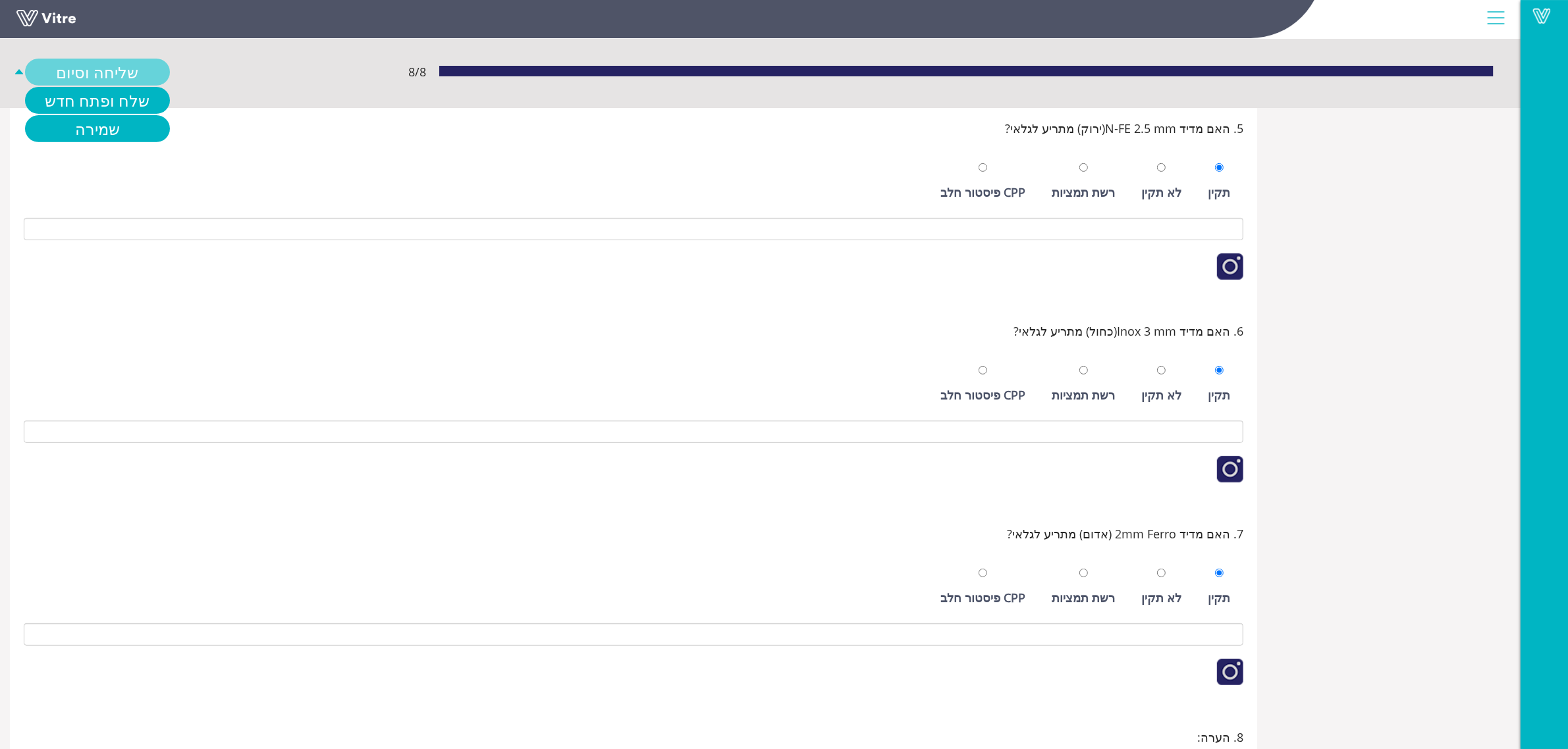
click at [126, 76] on link "שליחה וסיום" at bounding box center [97, 71] width 145 height 27
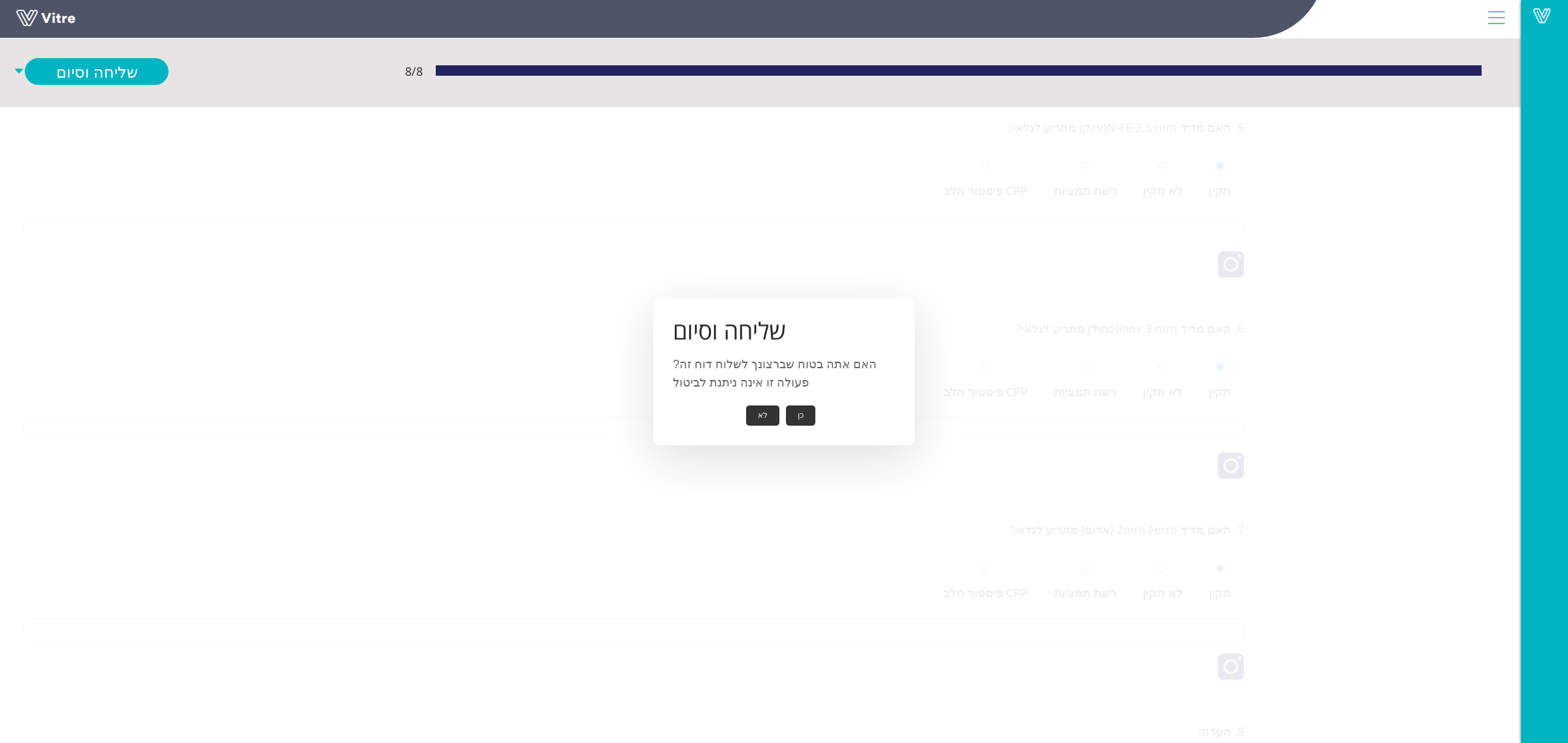
click at [799, 423] on button "כן" at bounding box center [801, 415] width 29 height 21
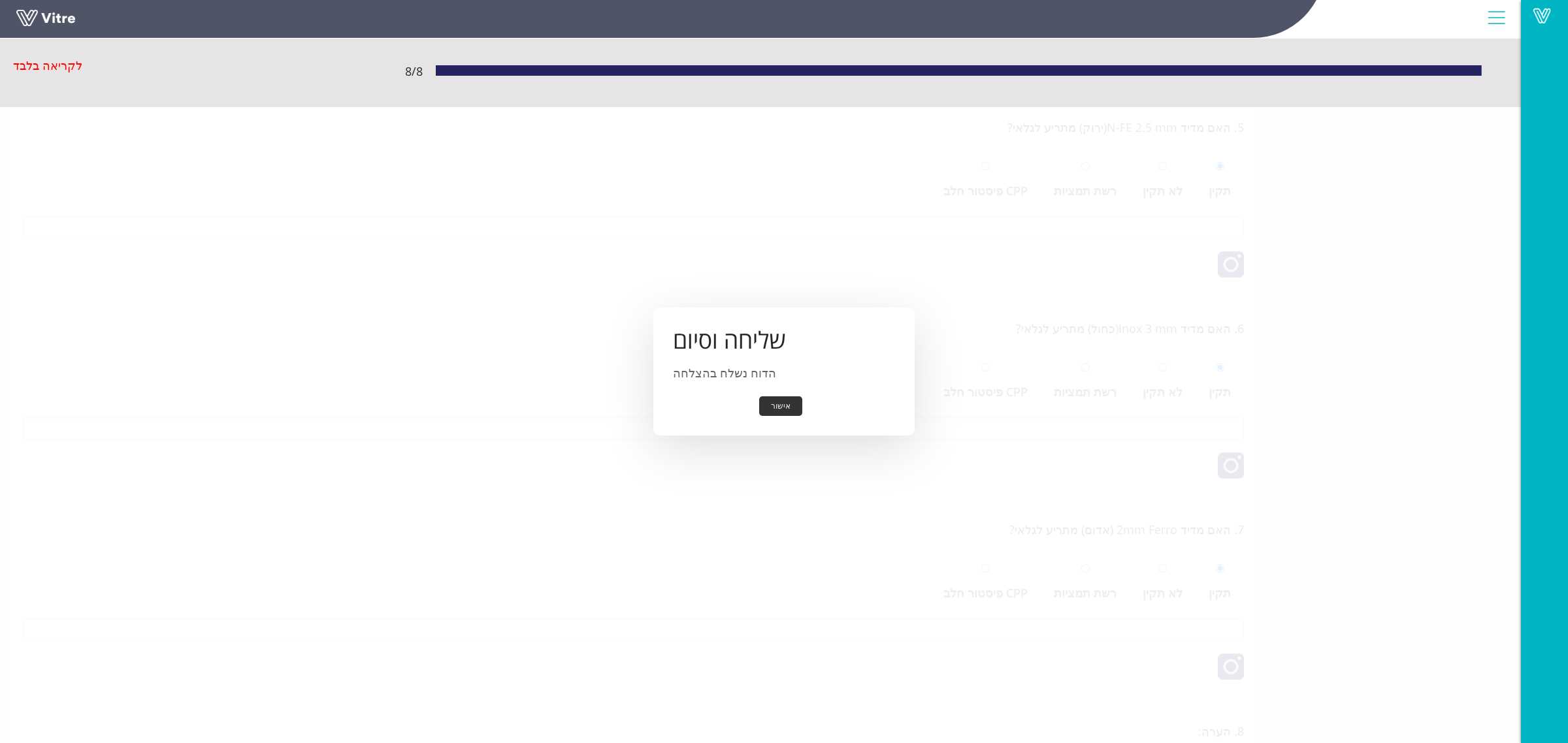
click at [790, 406] on button "אישור" at bounding box center [781, 406] width 43 height 21
